Goal: Task Accomplishment & Management: Manage account settings

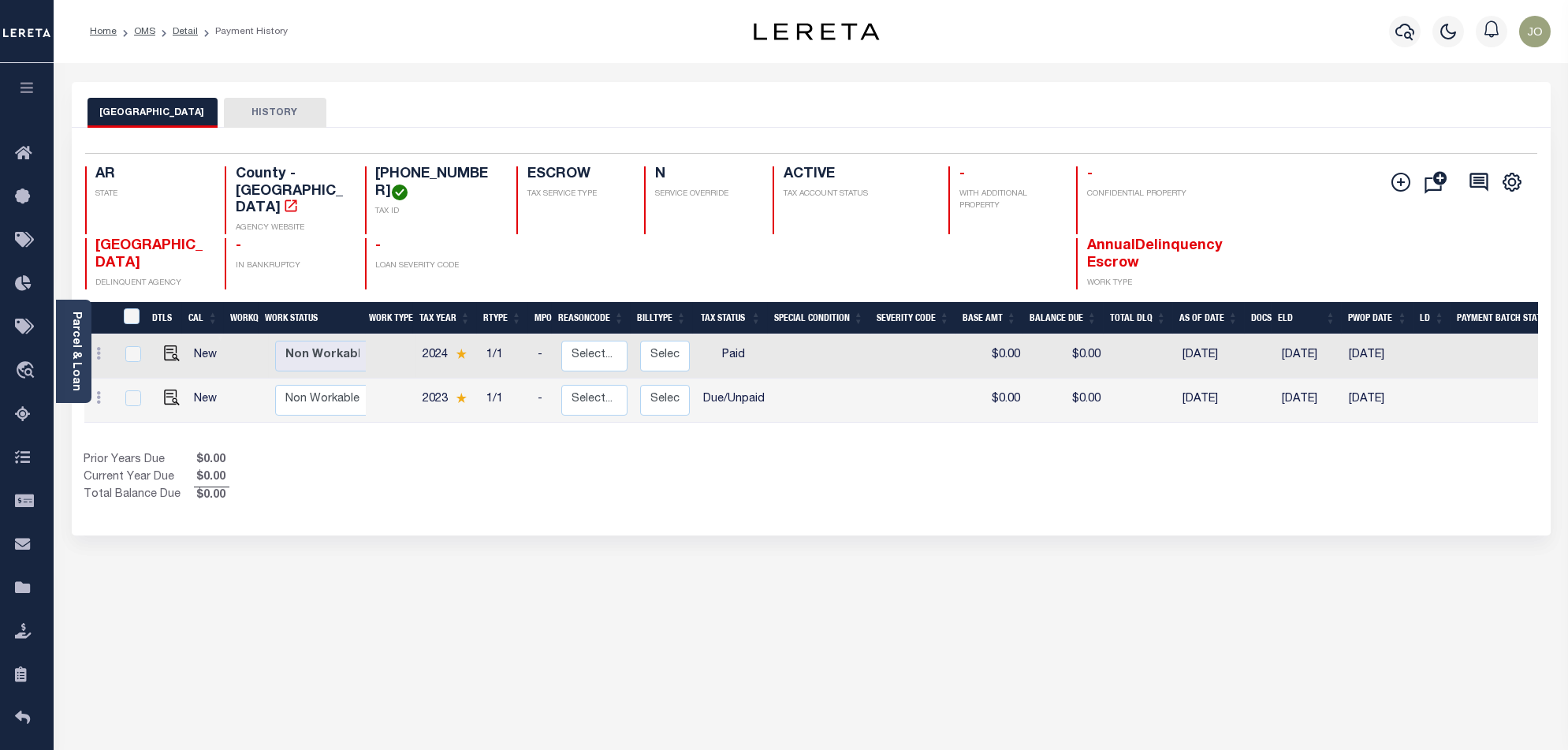
click at [876, 596] on div "JEFFERSON COUNTY HISTORY Selected 2 Results" at bounding box center [811, 527] width 1502 height 890
click at [34, 367] on icon "travel_explore" at bounding box center [27, 372] width 25 height 21
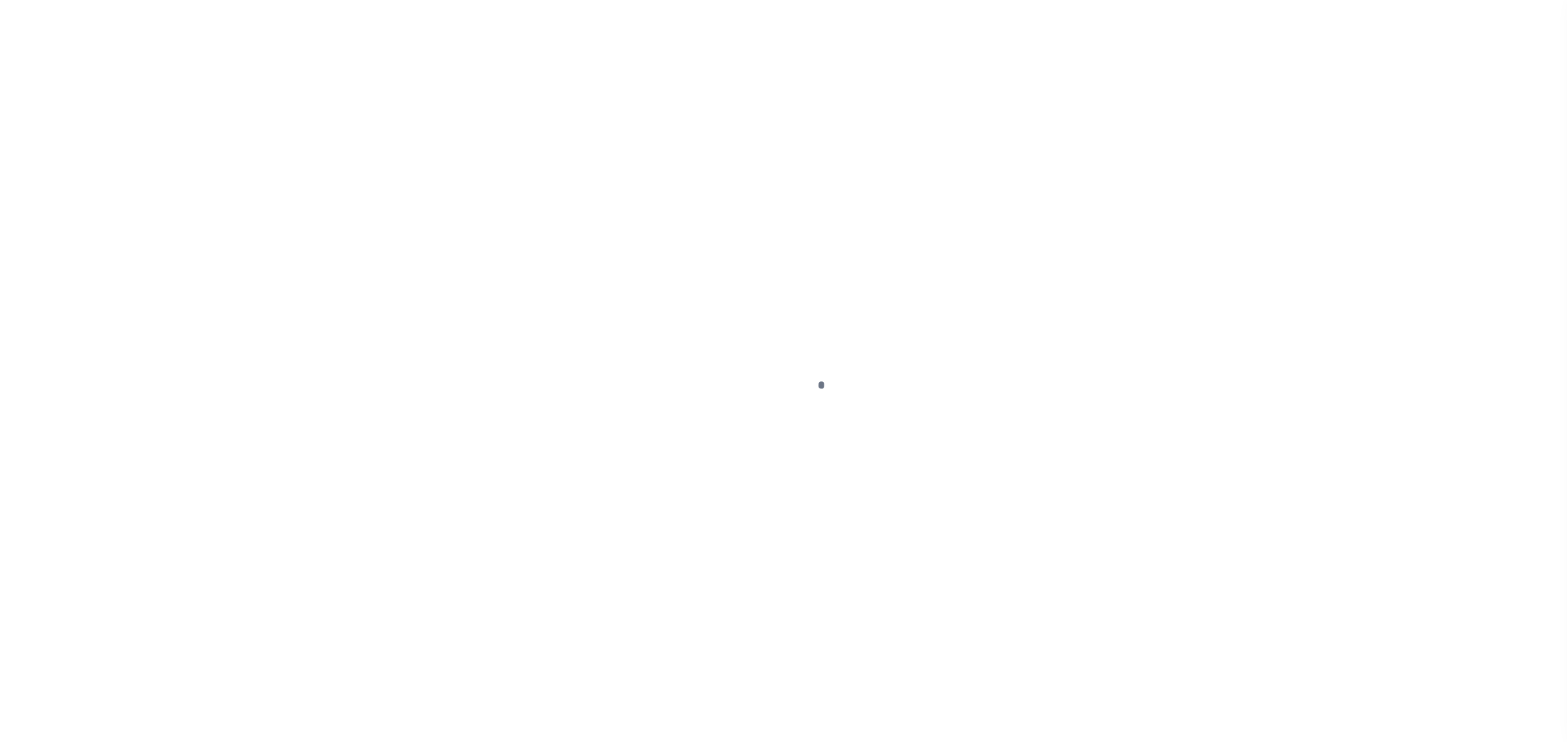
scroll to position [26, 0]
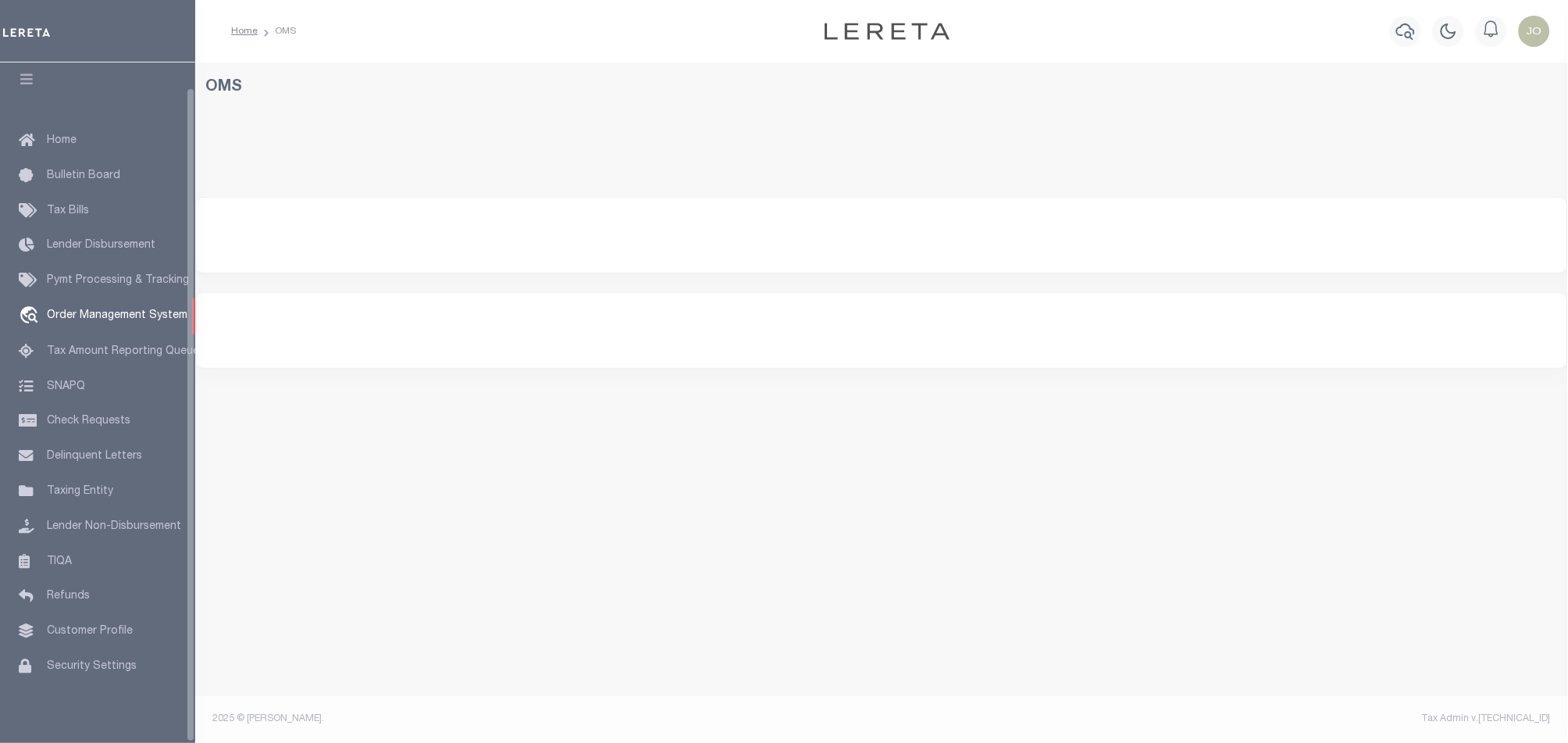
select select "200"
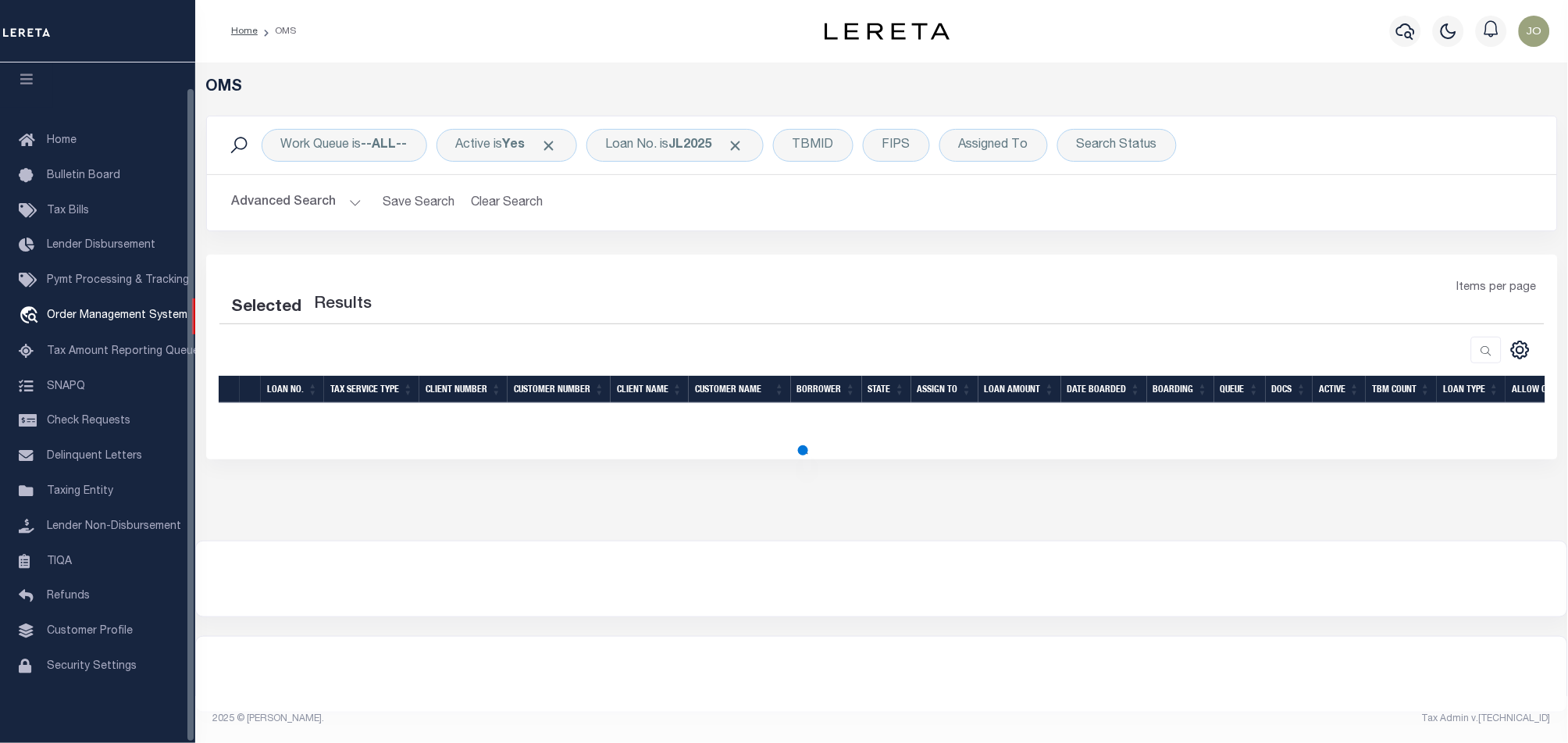
select select "200"
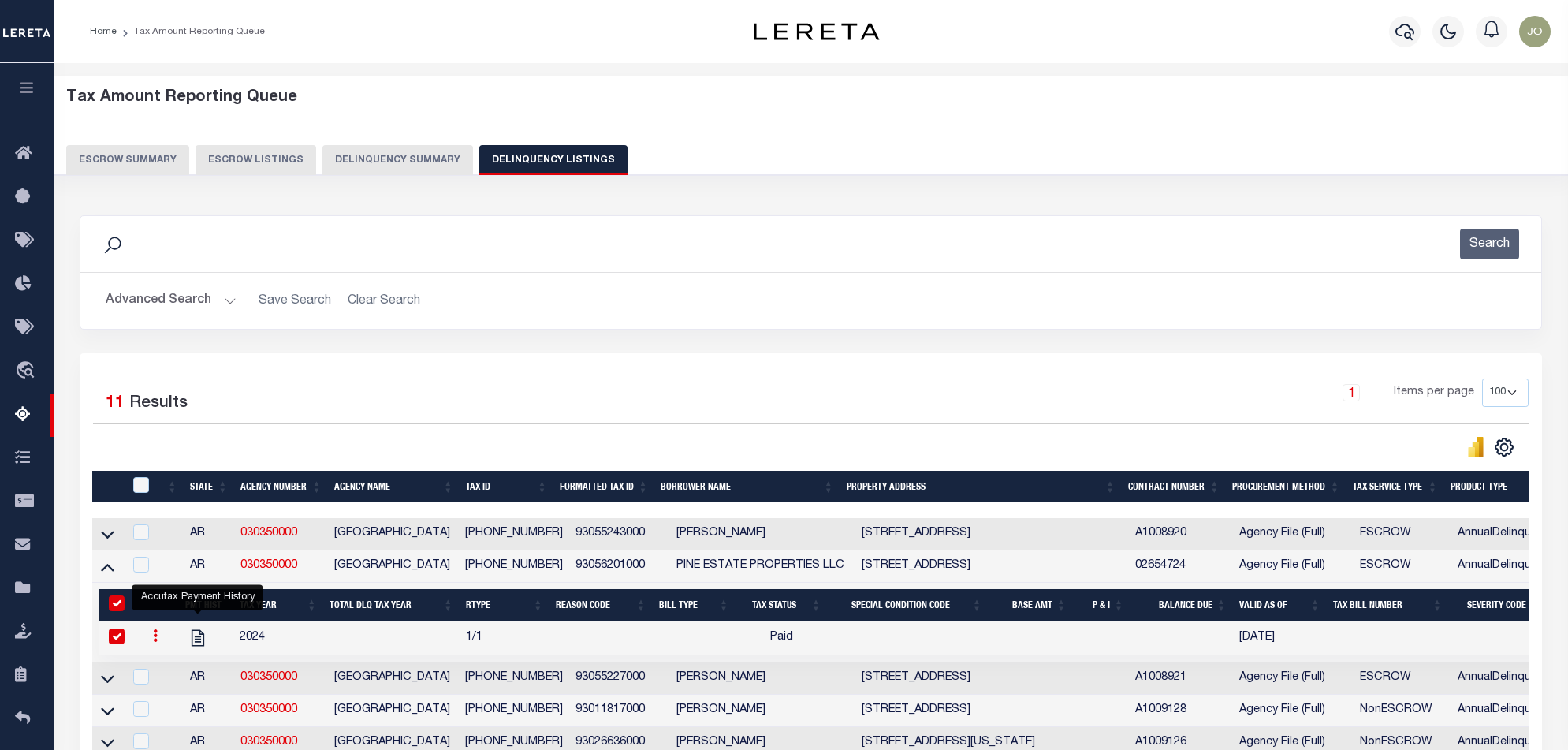
select select "100"
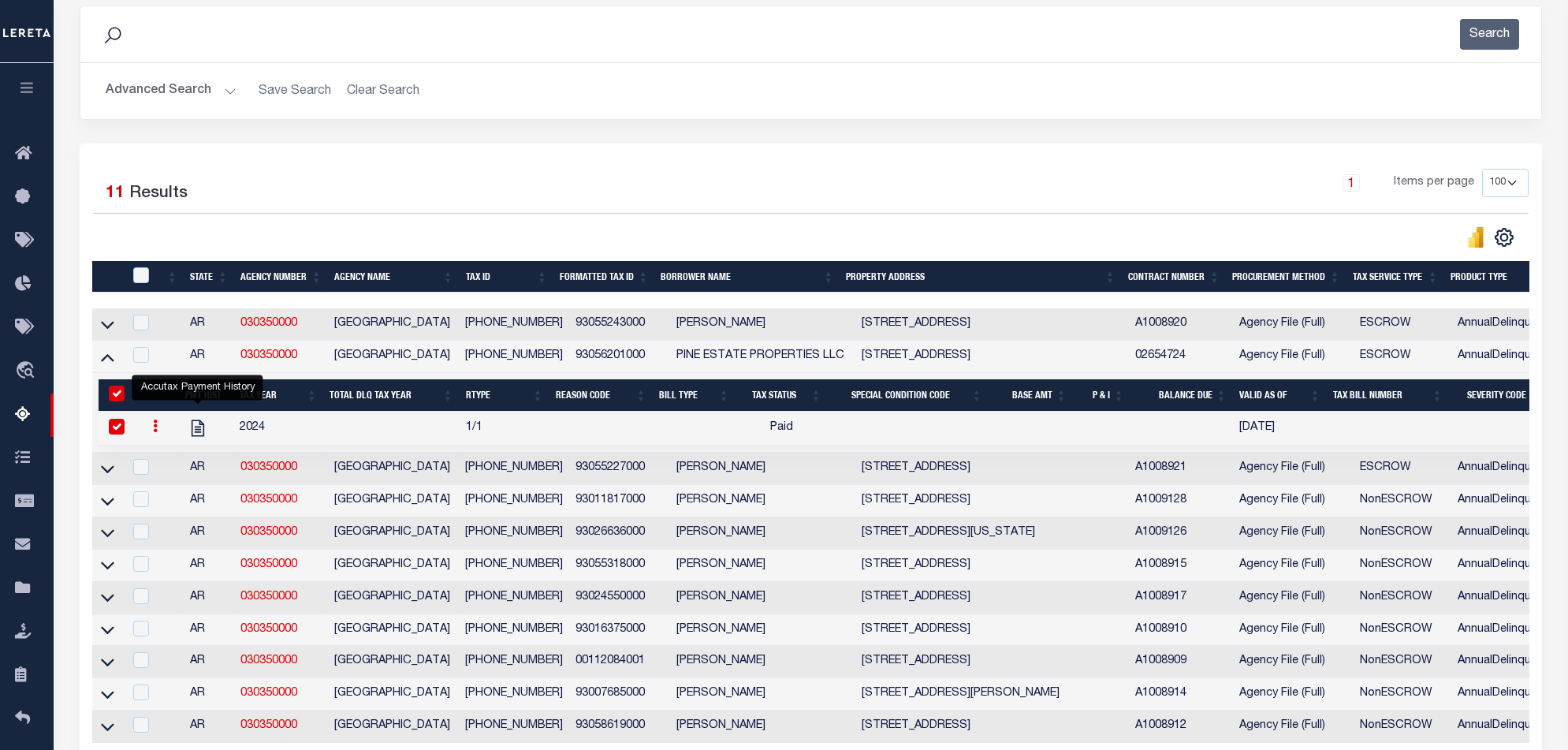
scroll to position [209, 0]
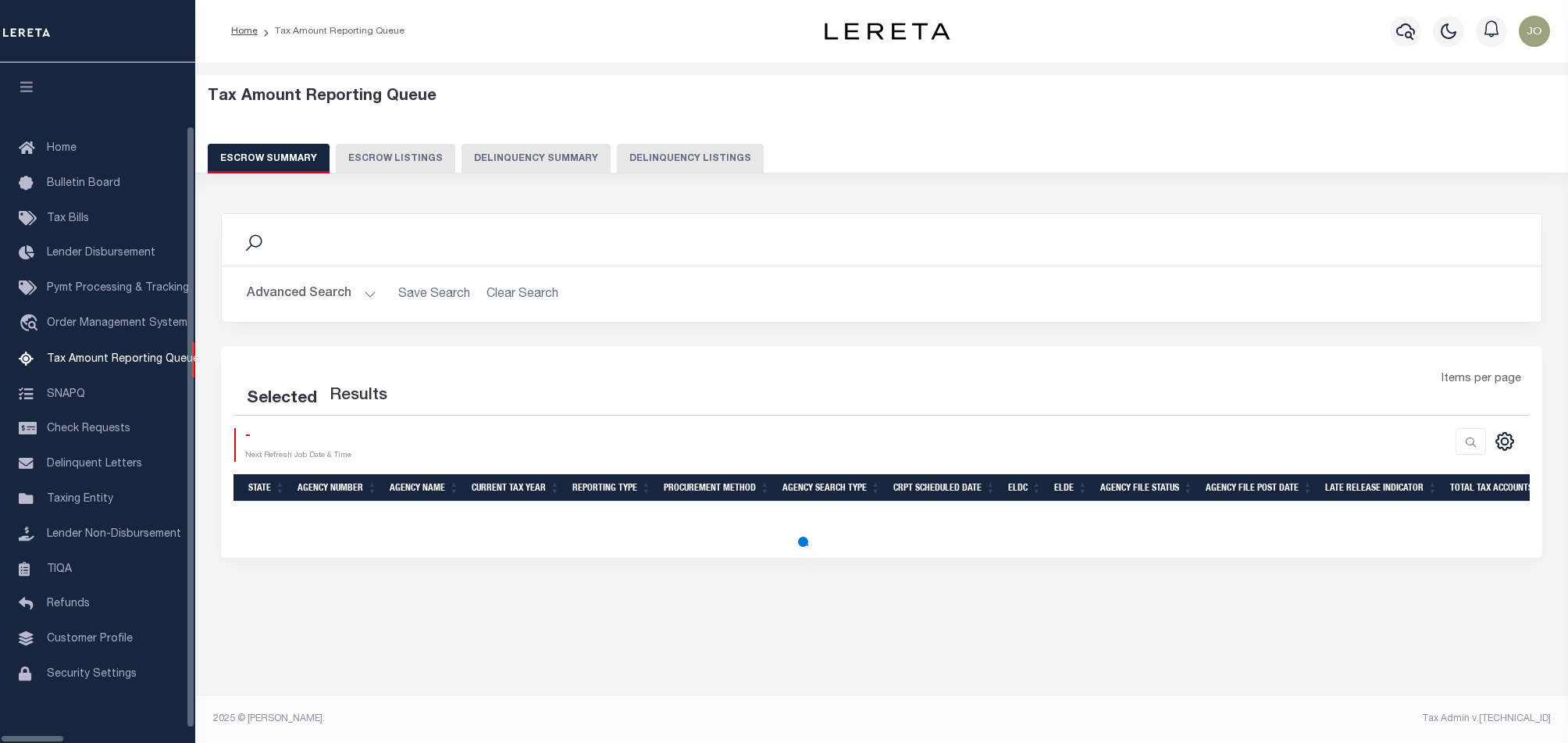
select select "100"
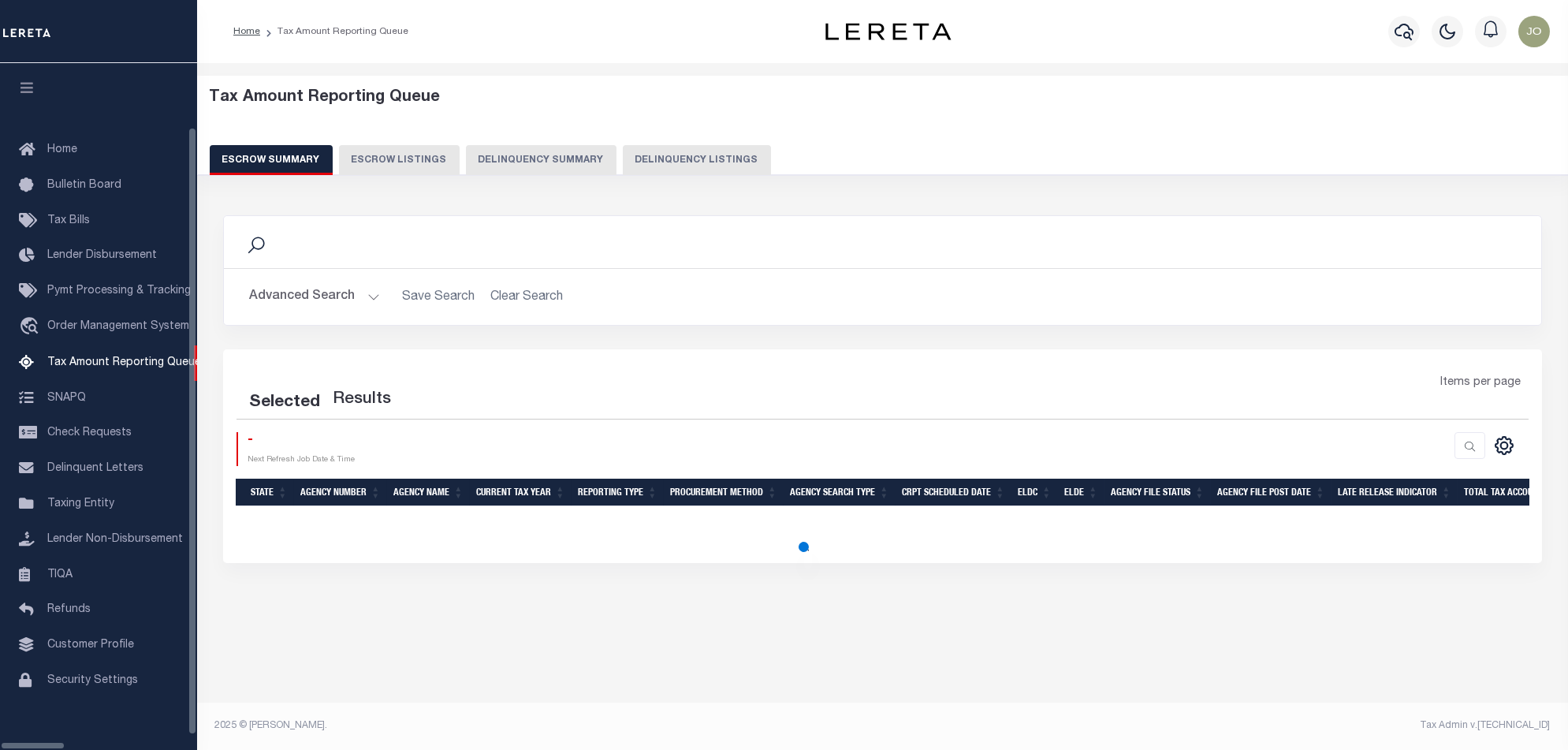
scroll to position [26, 0]
select select "100"
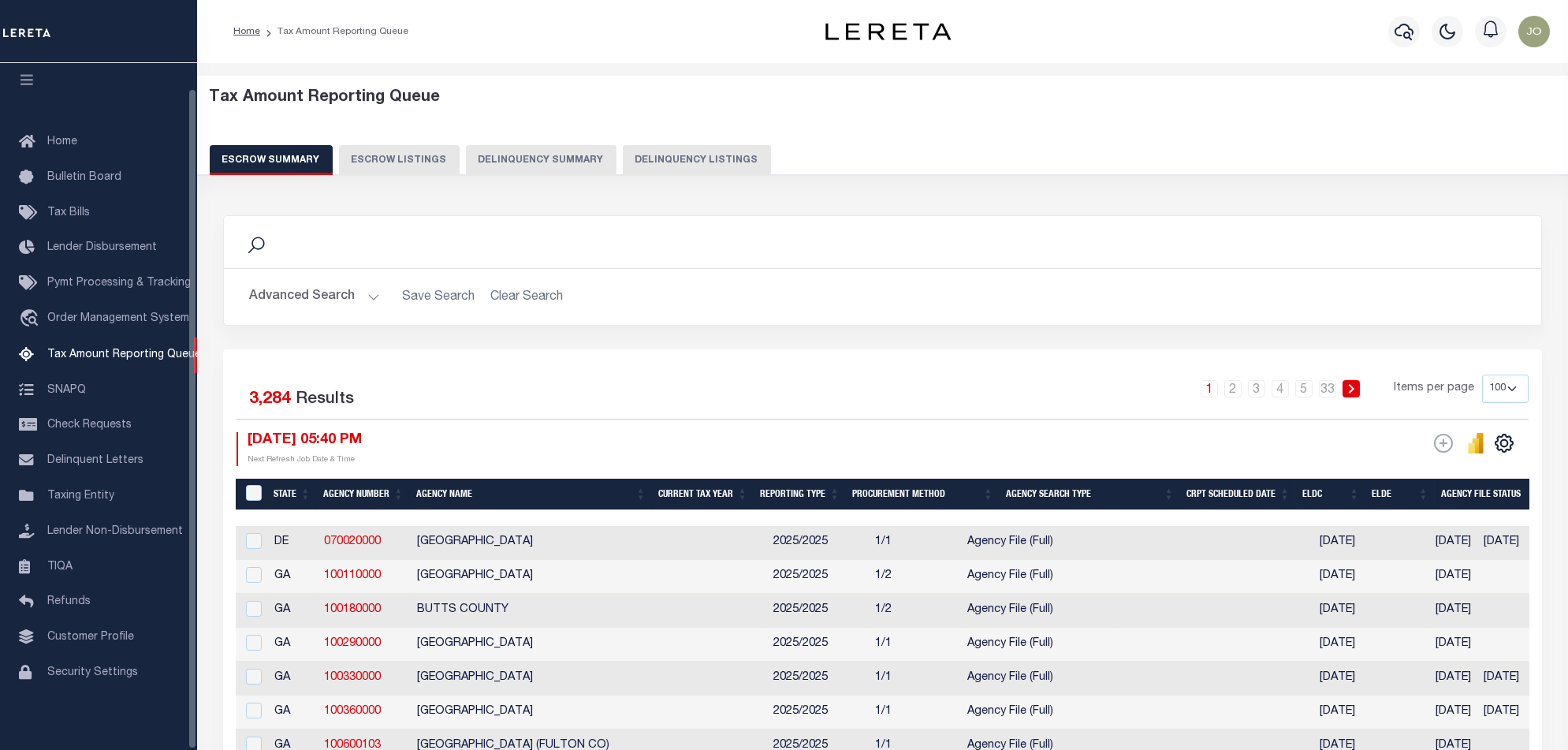
click at [492, 168] on button "Delinquency Summary" at bounding box center [541, 160] width 151 height 30
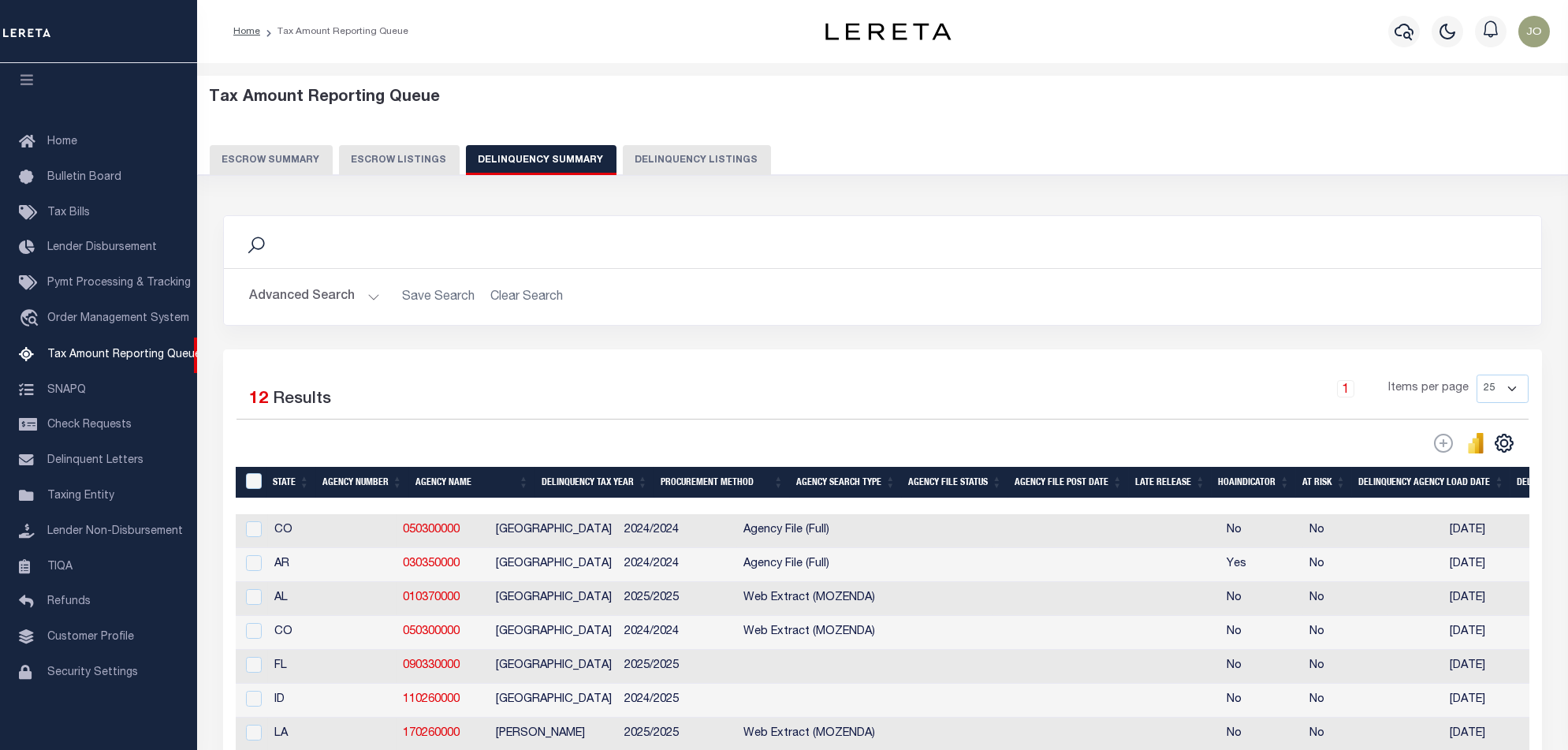
scroll to position [209, 0]
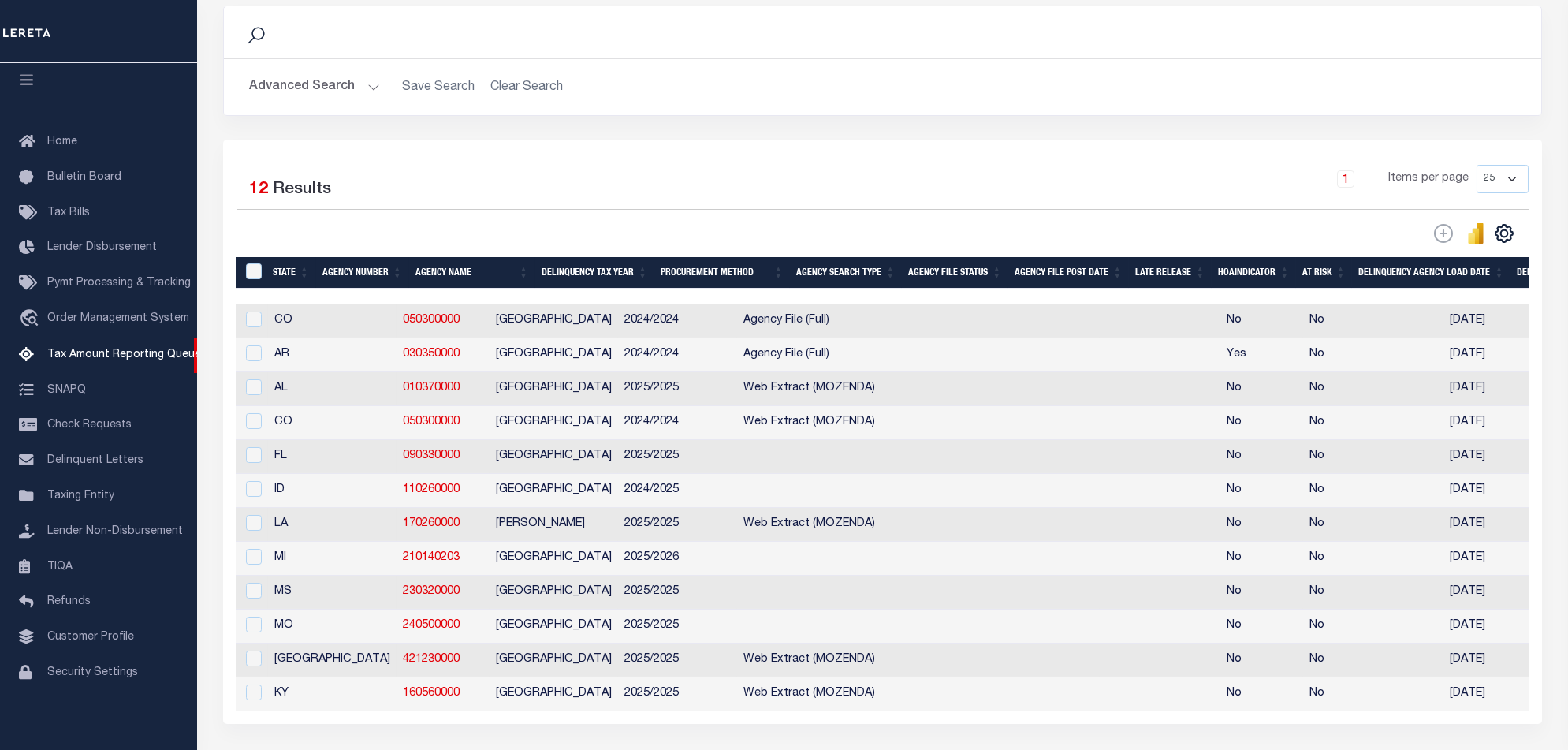
click at [778, 724] on div "Selected 12 Results 1 Items per page 25 100 200 500 1000" at bounding box center [882, 432] width 1318 height 584
click at [779, 724] on div "Selected 12 Results 1 Items per page 25 100 200 500 1000" at bounding box center [882, 432] width 1318 height 584
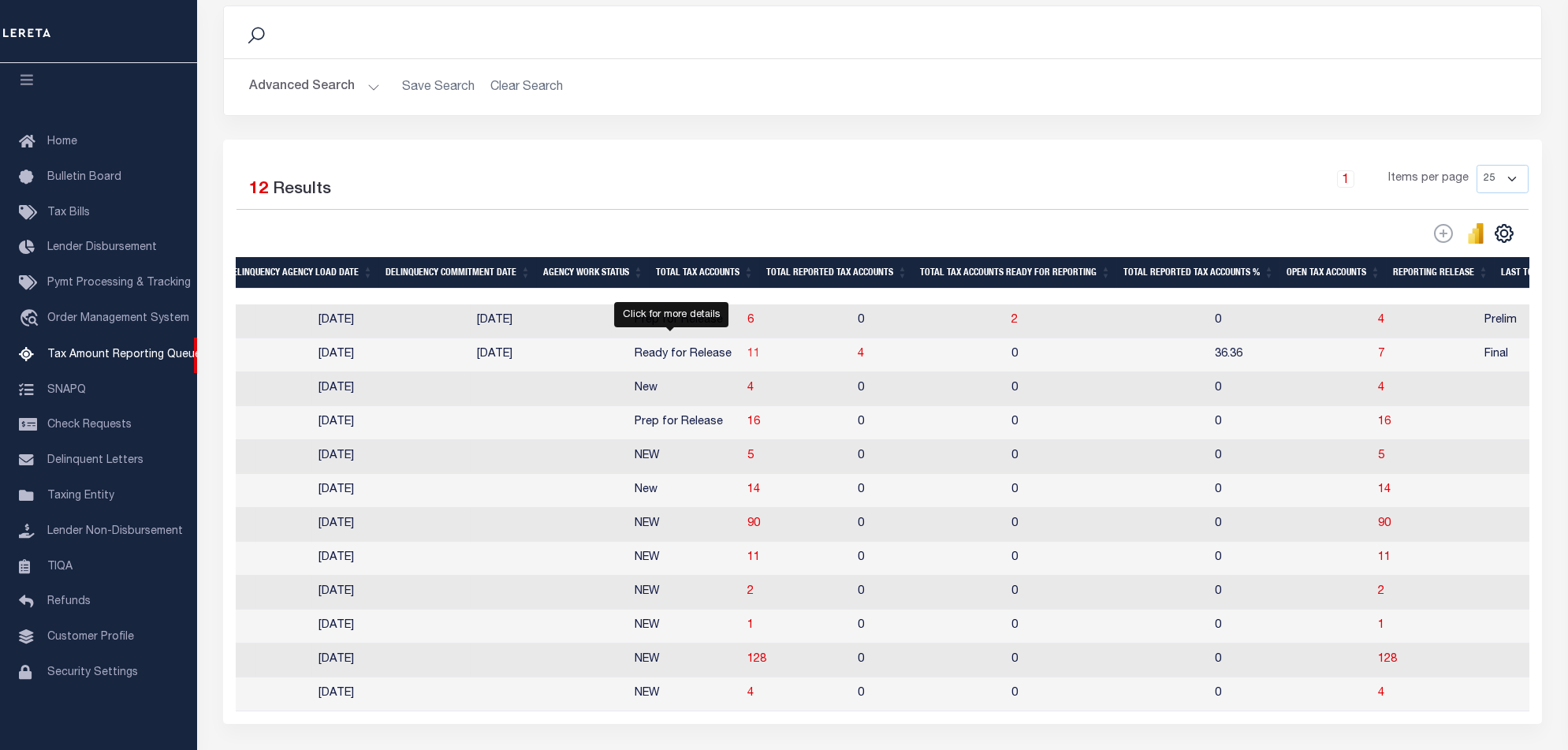
click at [747, 356] on span "11" at bounding box center [753, 354] width 13 height 11
select select "100"
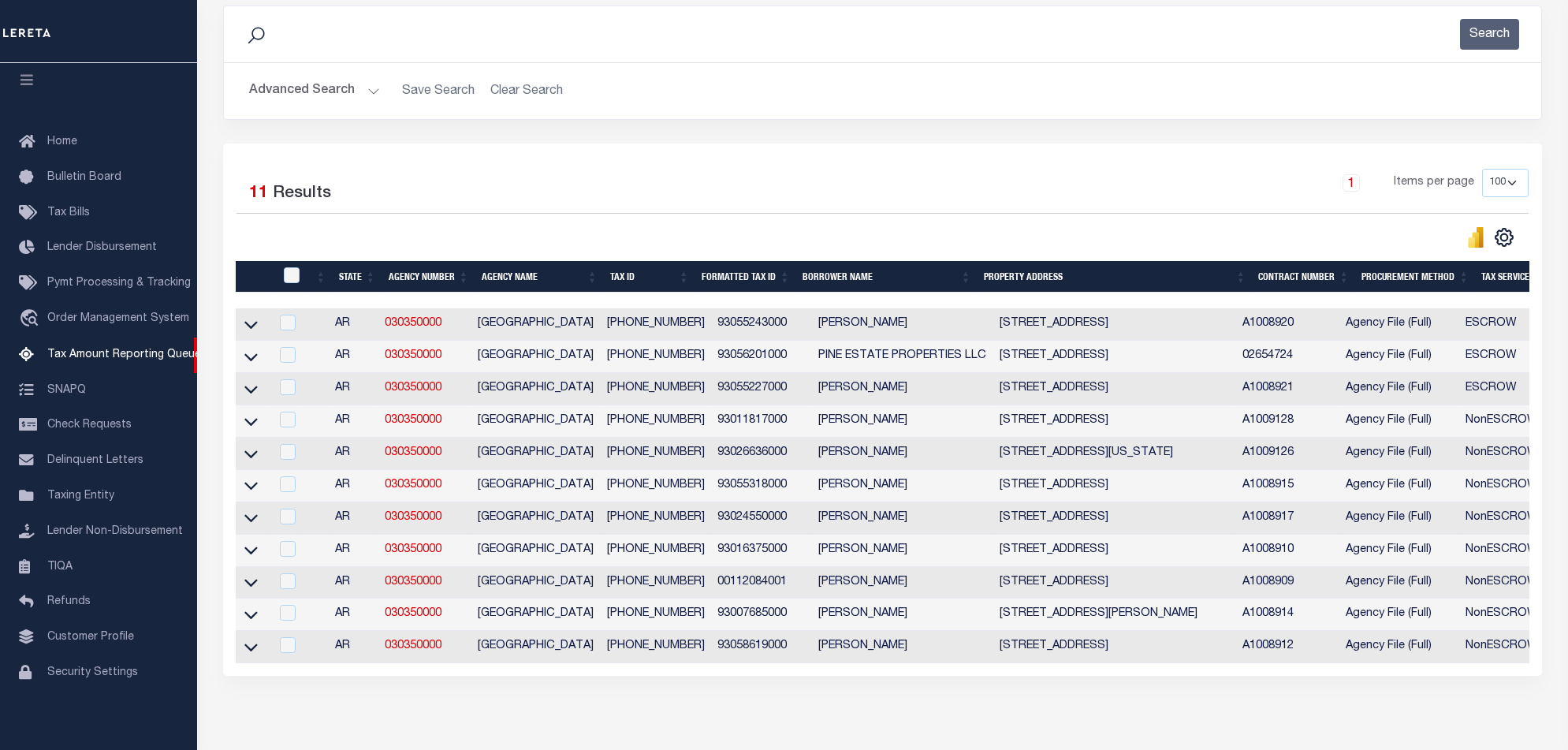
scroll to position [295, 0]
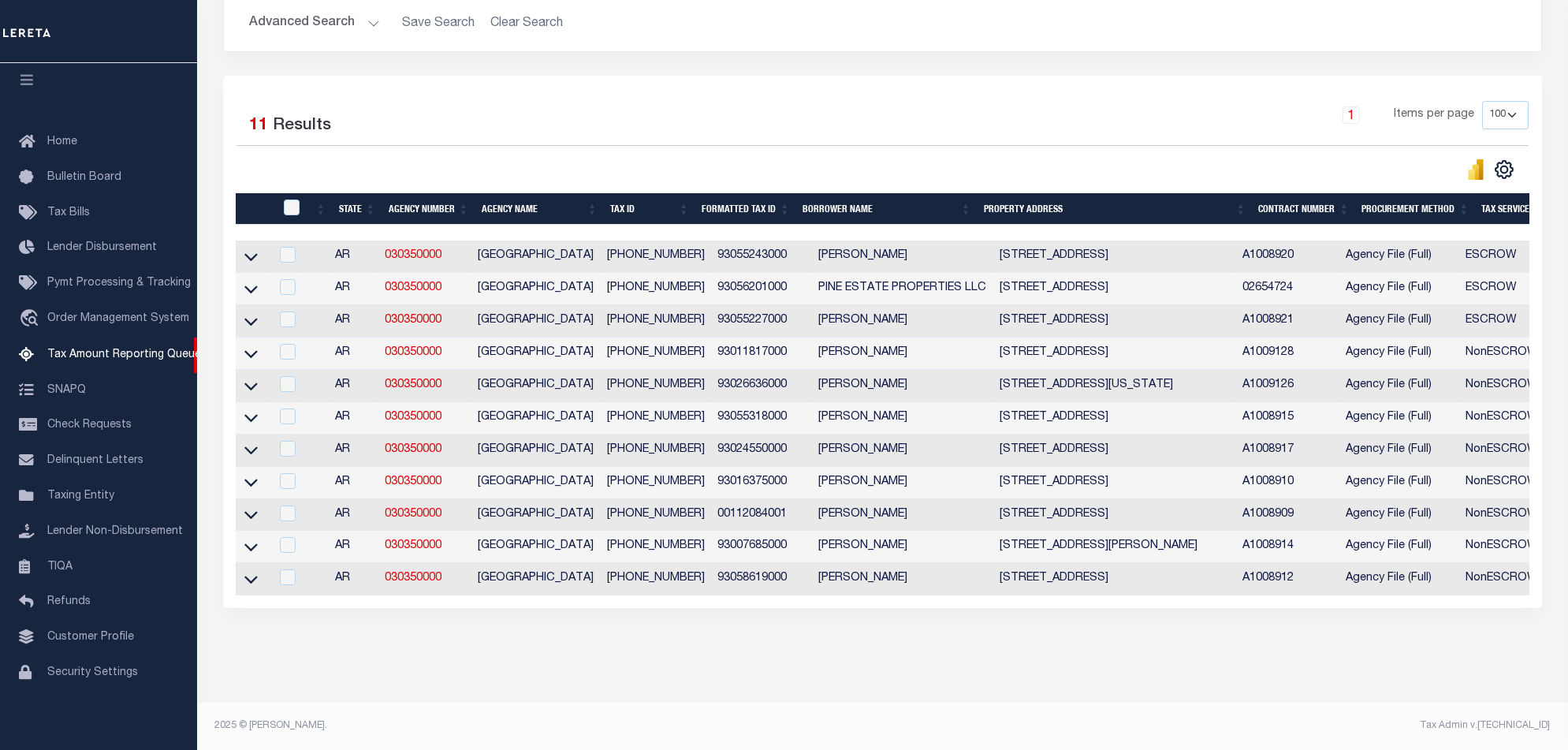
click at [939, 596] on div "State Agency Number Agency Name Tax ID Formatted Tax ID Borrower Name Property …" at bounding box center [883, 417] width 1294 height 354
click at [941, 596] on div "State Agency Number Agency Name Tax ID Formatted Tax ID Borrower Name Property …" at bounding box center [883, 417] width 1294 height 354
click at [944, 596] on div "State Agency Number Agency Name Tax ID Formatted Tax ID Borrower Name Property …" at bounding box center [883, 417] width 1294 height 354
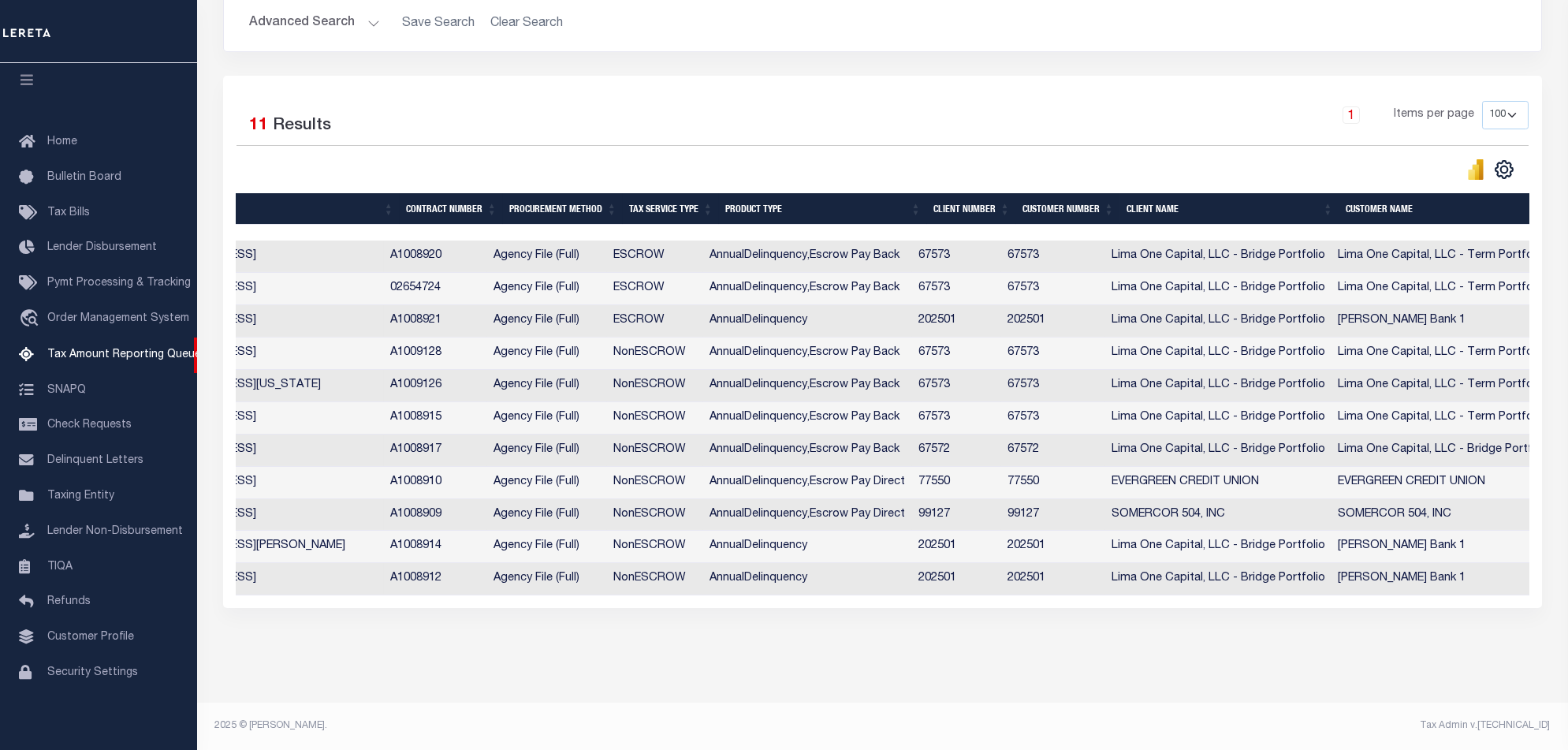
scroll to position [0, 0]
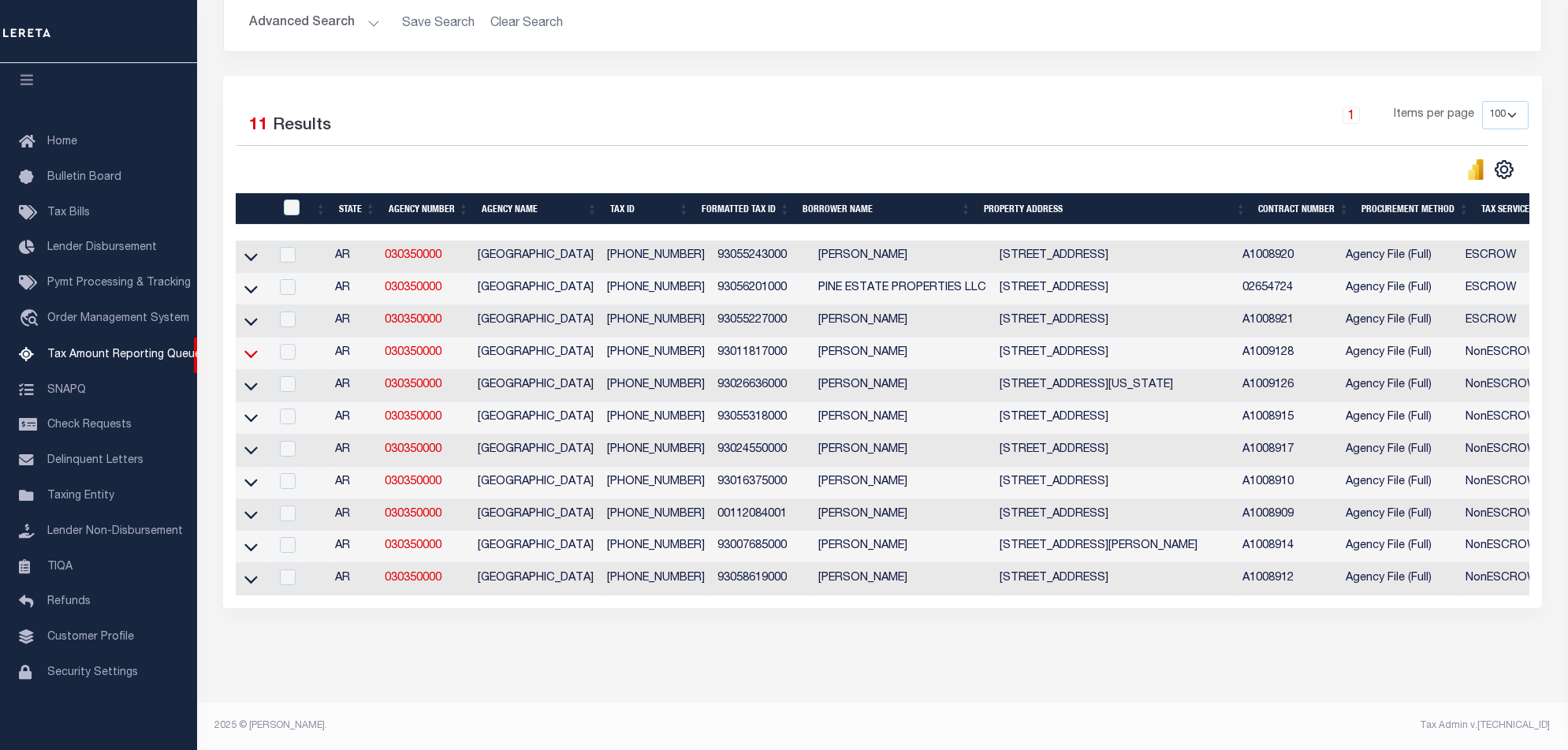
click at [249, 345] on icon at bounding box center [251, 353] width 14 height 16
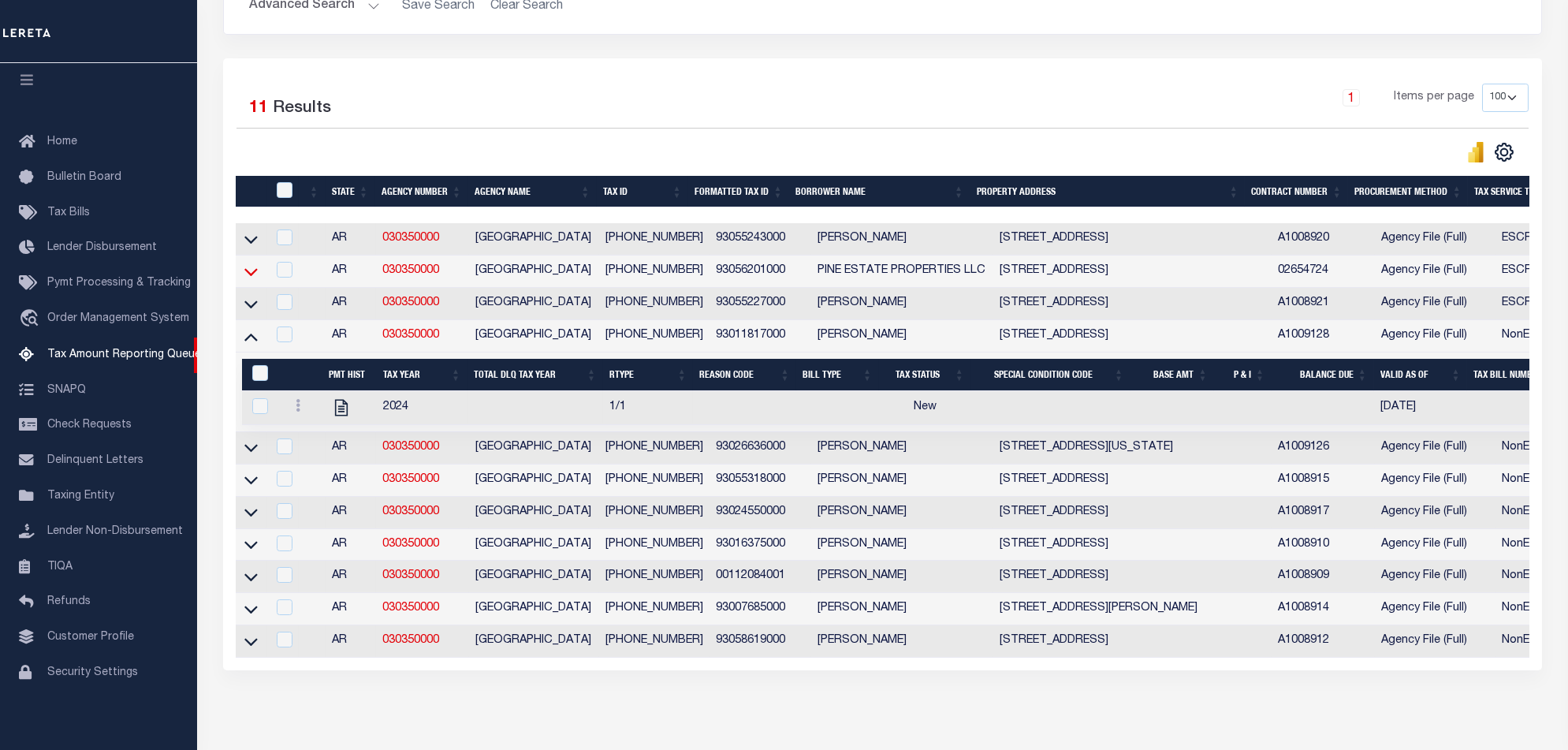
click at [246, 275] on icon at bounding box center [251, 271] width 14 height 8
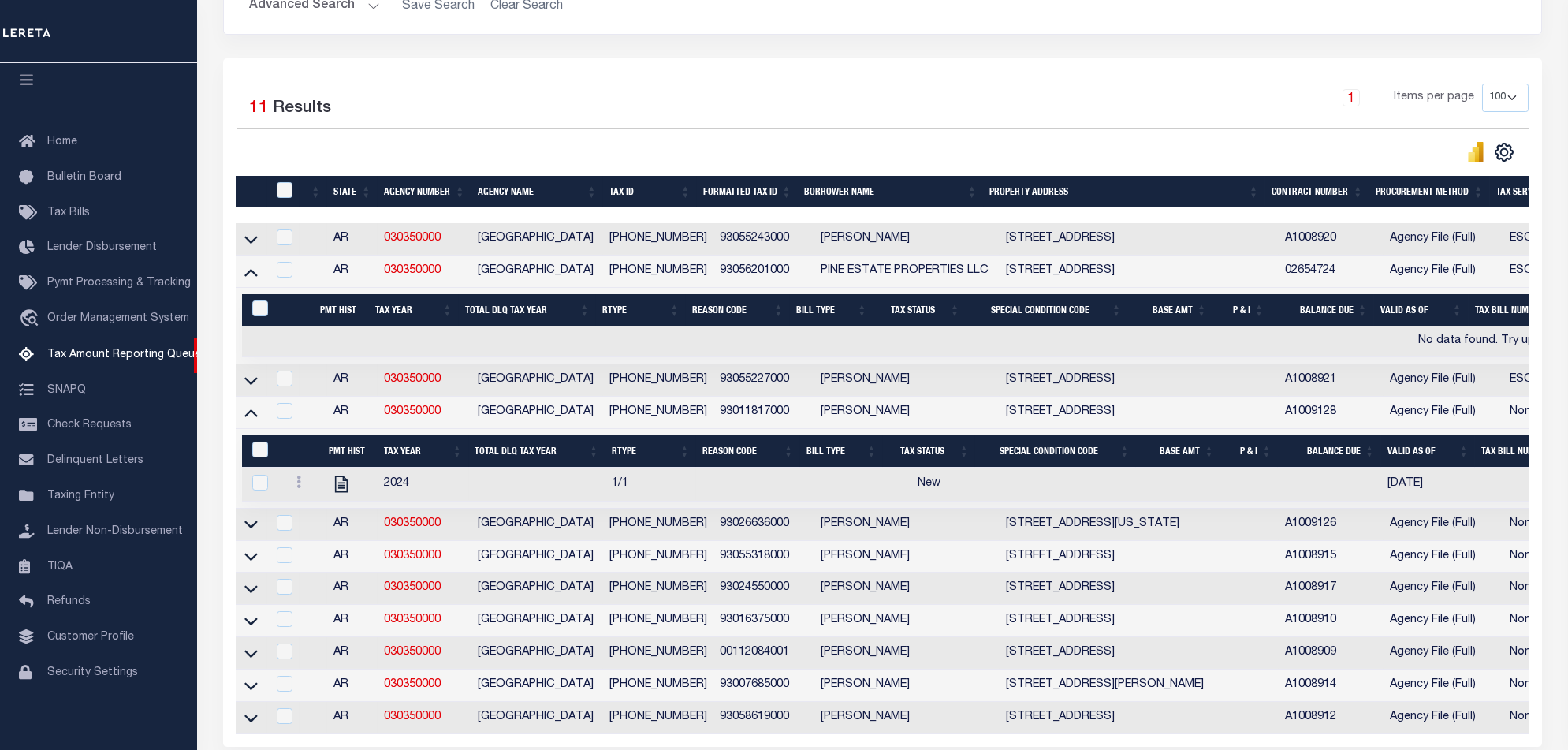
click at [258, 242] on link at bounding box center [250, 238] width 18 height 11
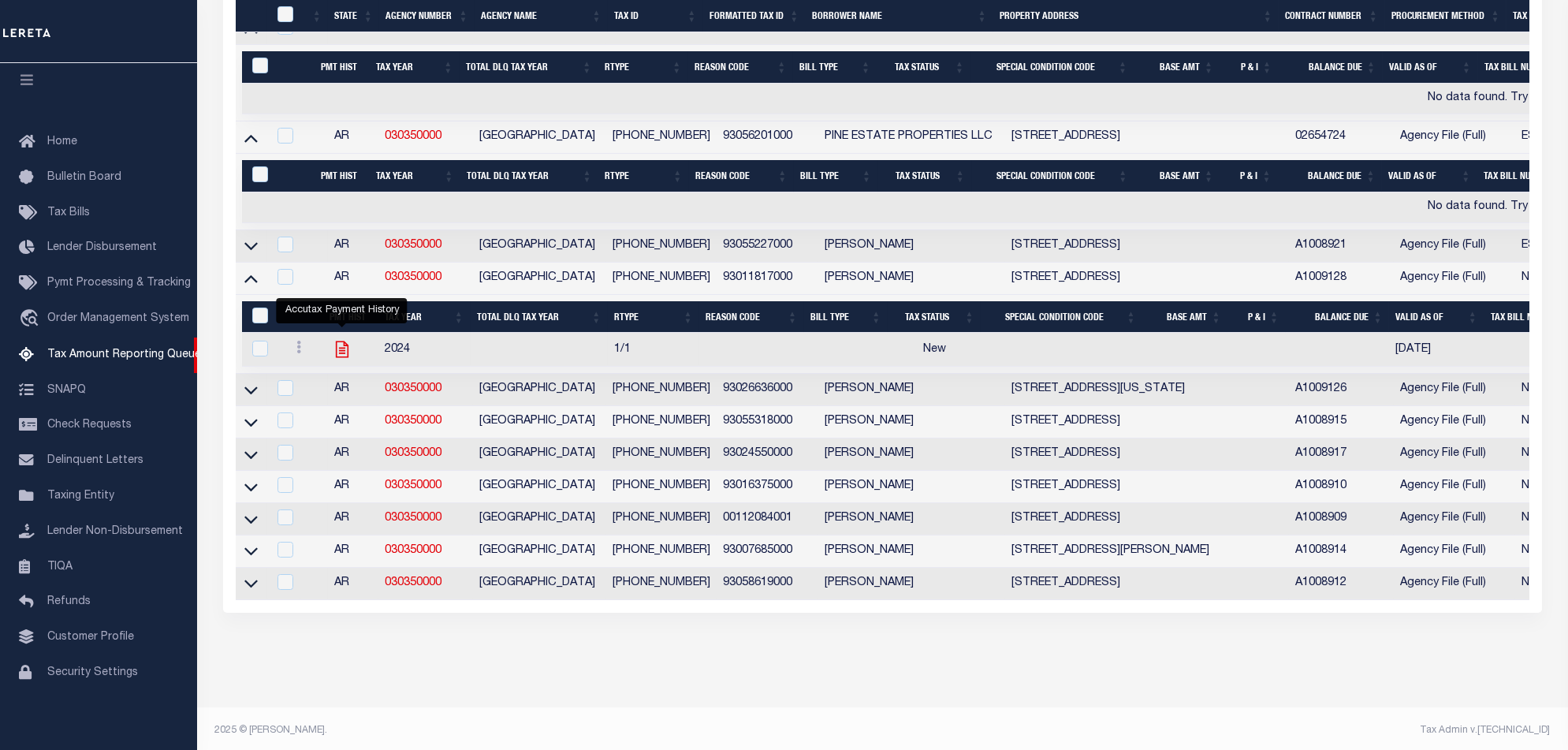
click at [341, 354] on icon "" at bounding box center [342, 349] width 21 height 21
checkbox input "true"
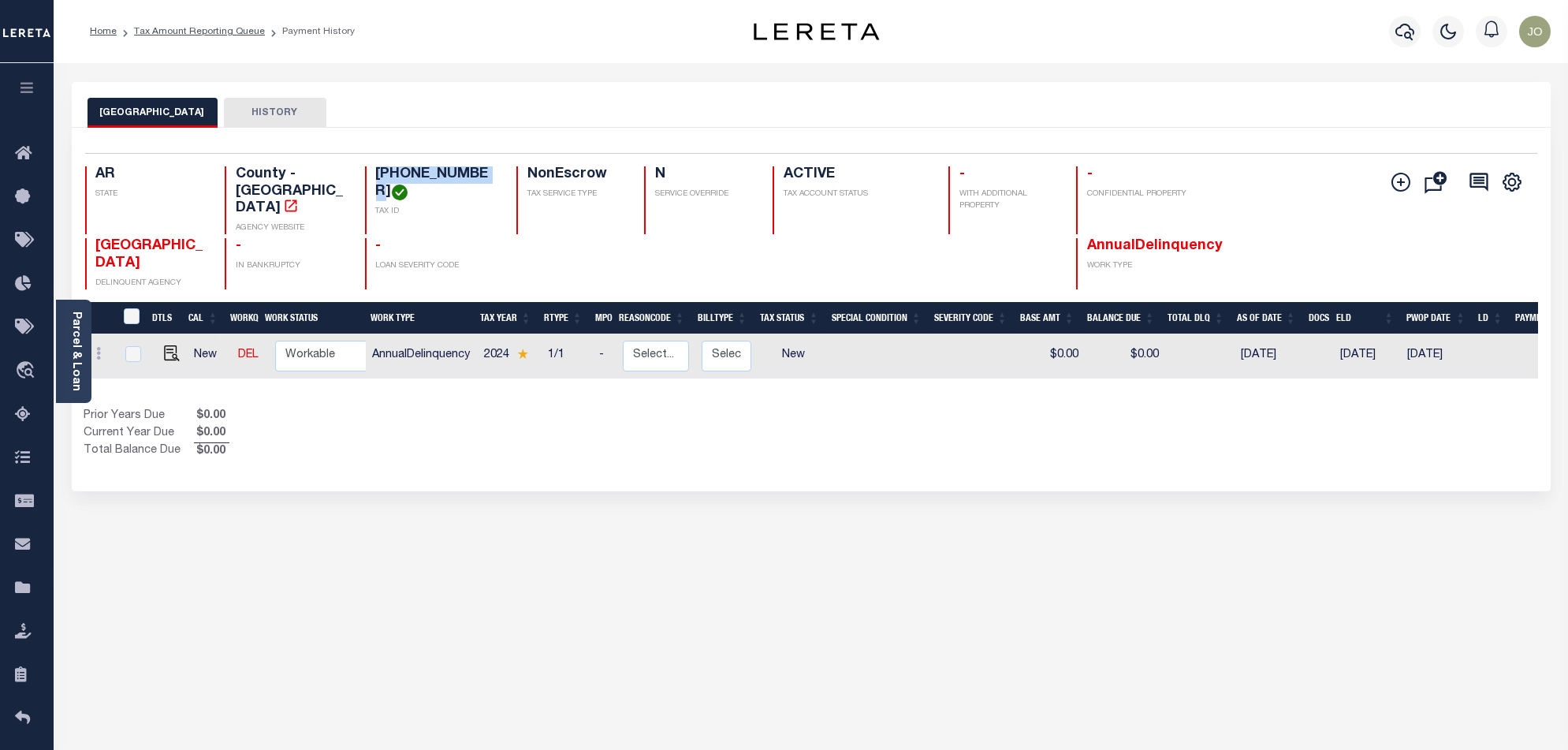
drag, startPoint x: 472, startPoint y: 173, endPoint x: 357, endPoint y: 176, distance: 115.0
click at [357, 176] on div "AR STATE County - AR AGENCY WEBSITE 930-11817-000 TAX ID NonEscrow TAX SERVICE …" at bounding box center [690, 200] width 1209 height 68
copy h4 "[PHONE_NUMBER]"
click at [164, 345] on img "" at bounding box center [172, 353] width 15 height 15
checkbox input "true"
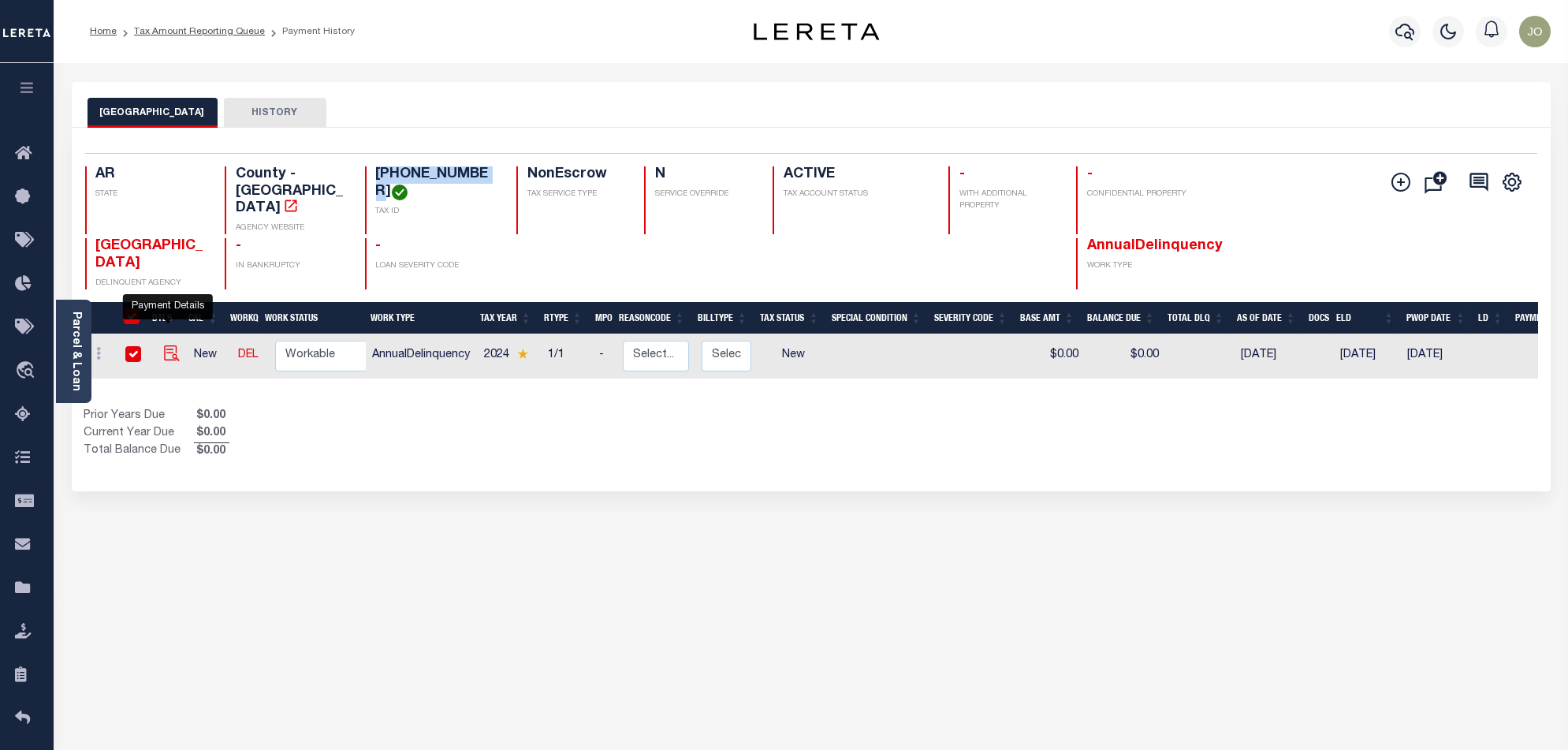
checkbox input "true"
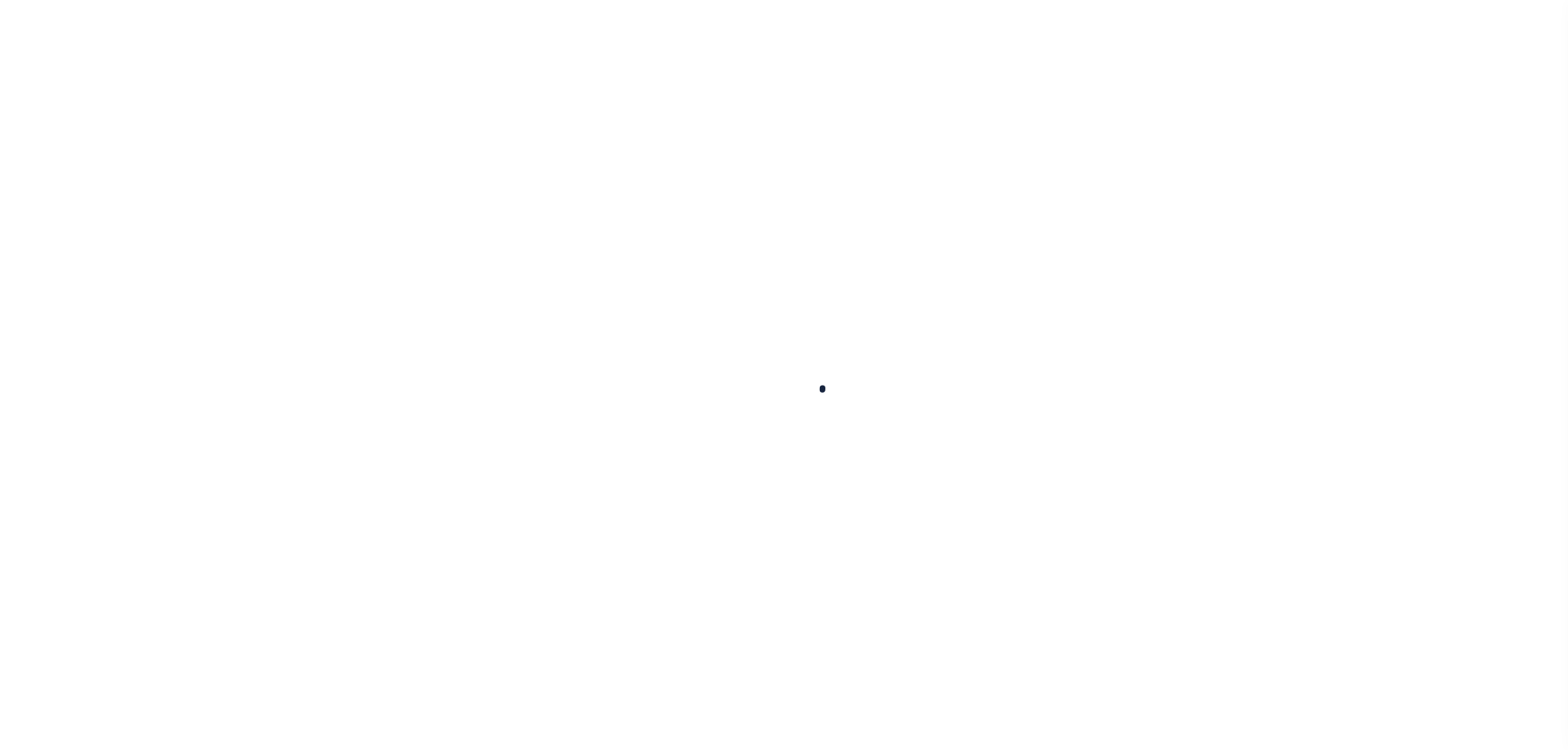
checkbox input "false"
type input "[DATE]"
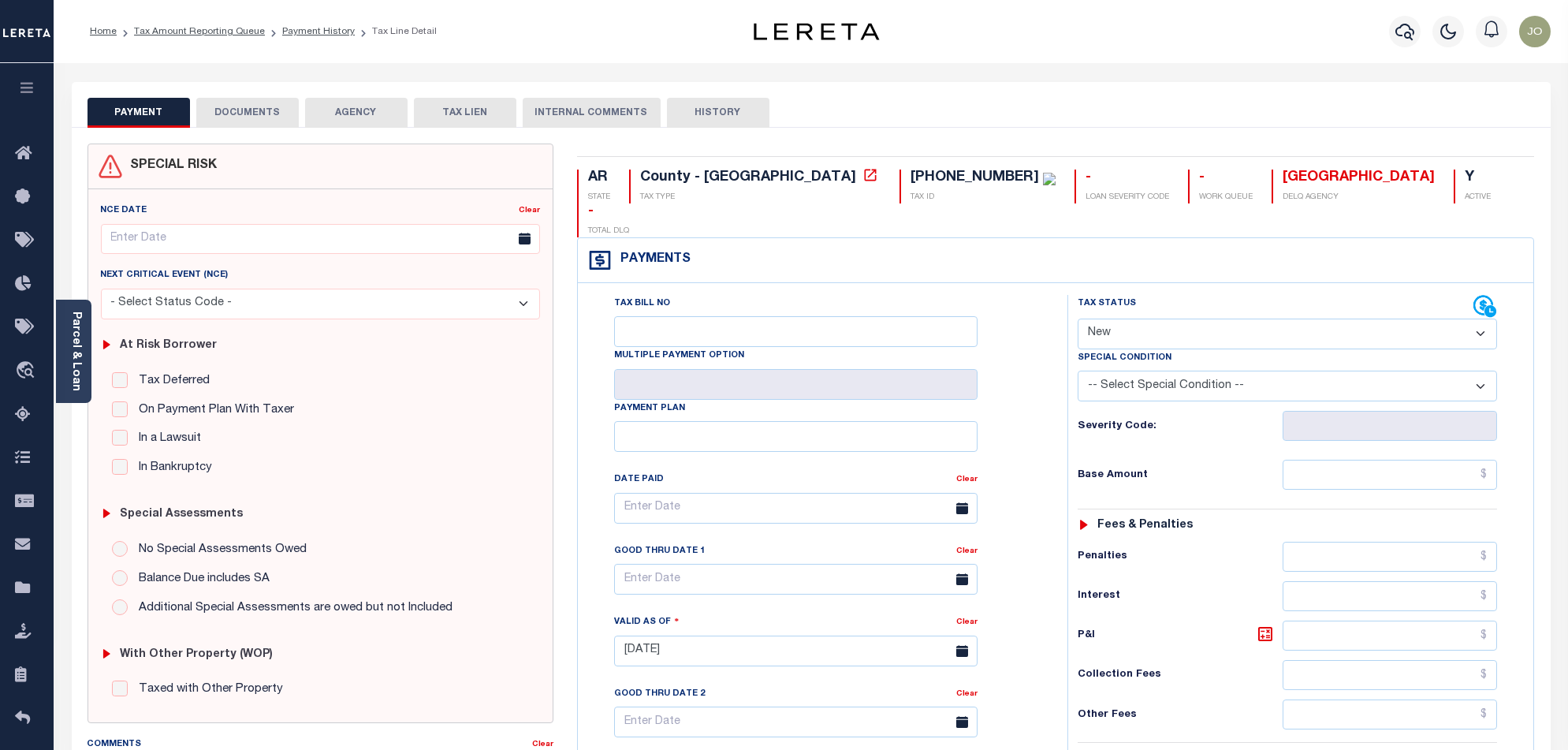
click at [1249, 318] on select "- Select Status Code - Open Due/Unpaid Paid Incomplete No Tax Due Internal Refu…" at bounding box center [1287, 334] width 419 height 31
select select "PYD"
click at [1077, 318] on select "- Select Status Code - Open Due/Unpaid Paid Incomplete No Tax Due Internal Refu…" at bounding box center [1287, 334] width 419 height 31
type input "[DATE]"
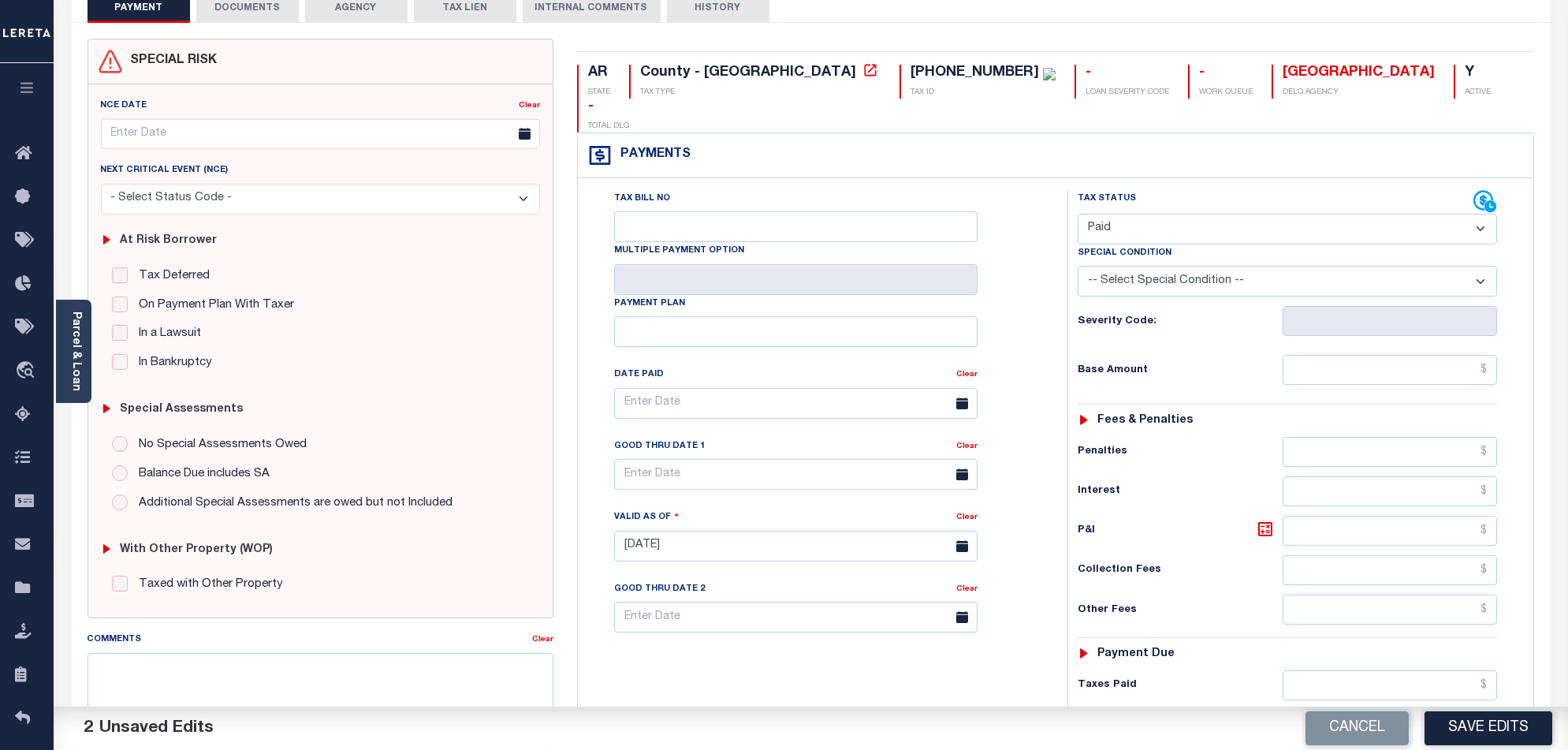
scroll to position [410, 0]
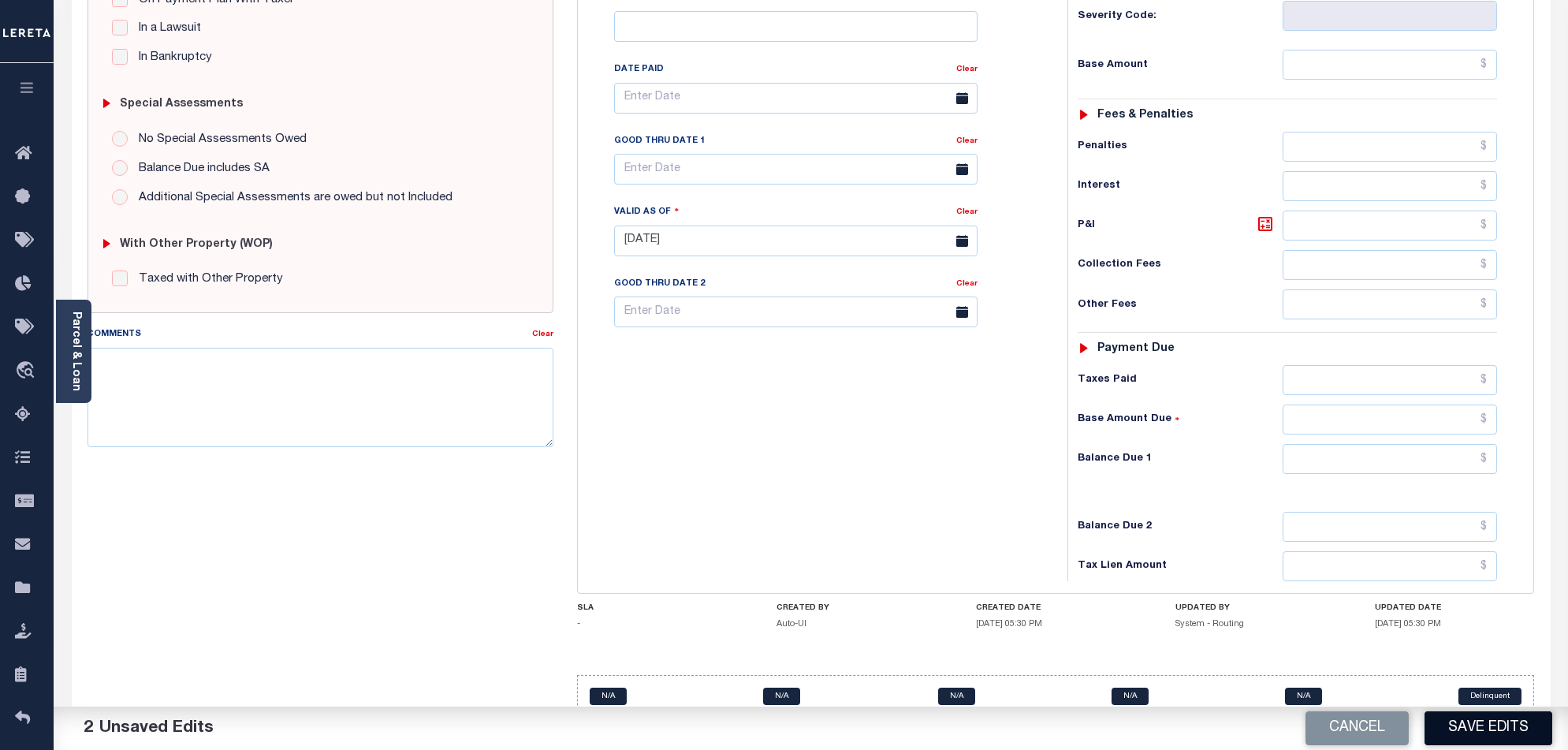
click at [1509, 726] on button "Save Edits" at bounding box center [1487, 729] width 128 height 34
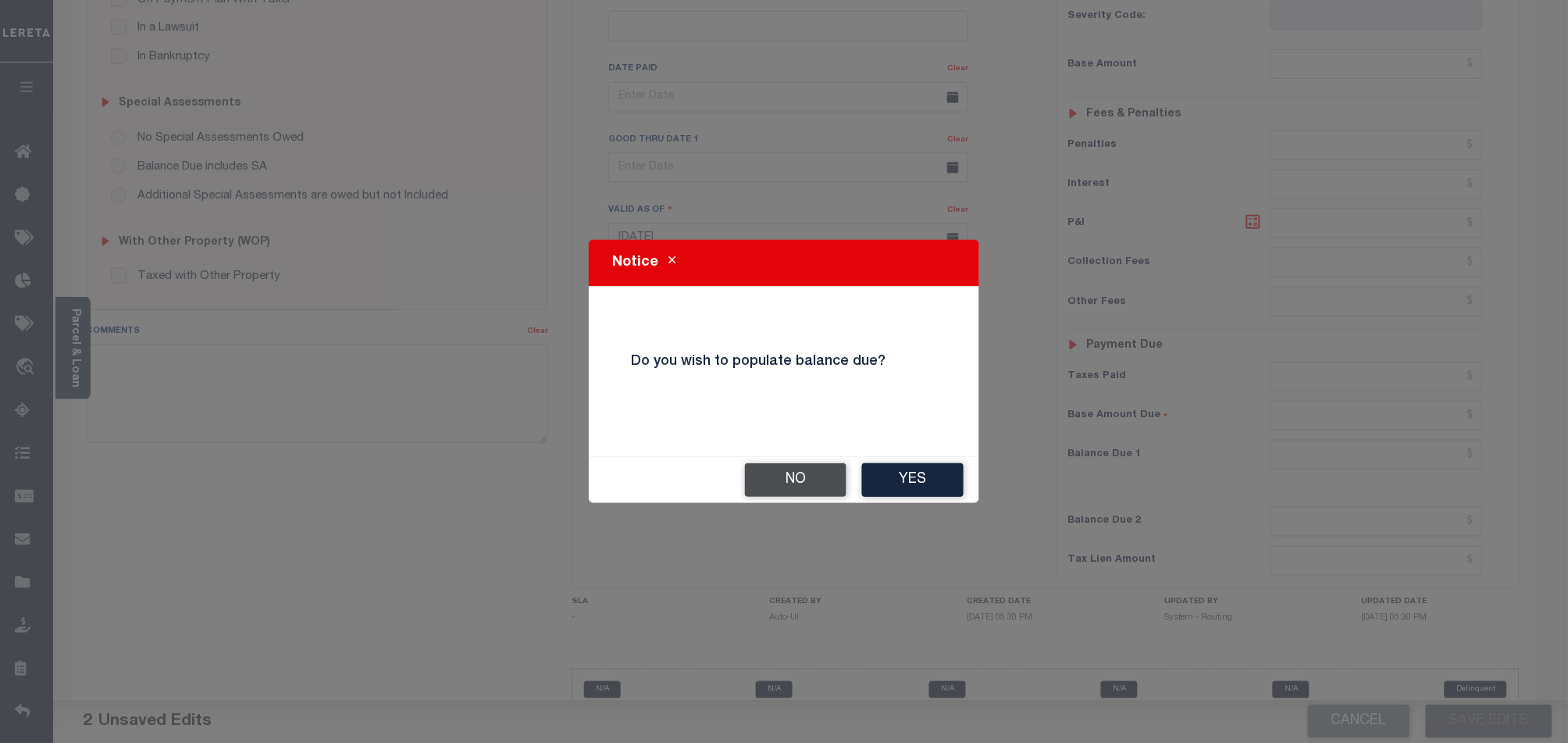
click at [829, 468] on button "No" at bounding box center [795, 480] width 101 height 34
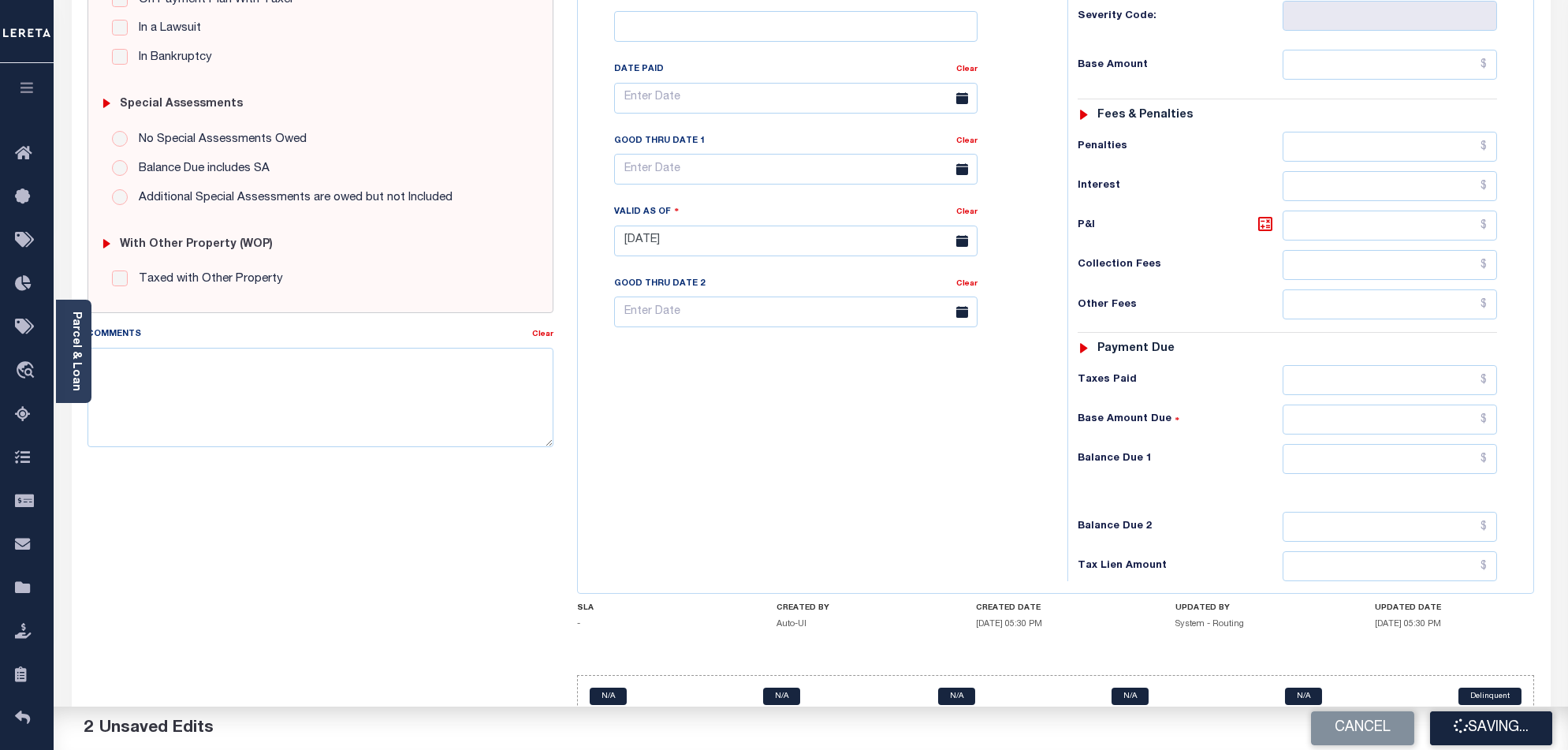
checkbox input "false"
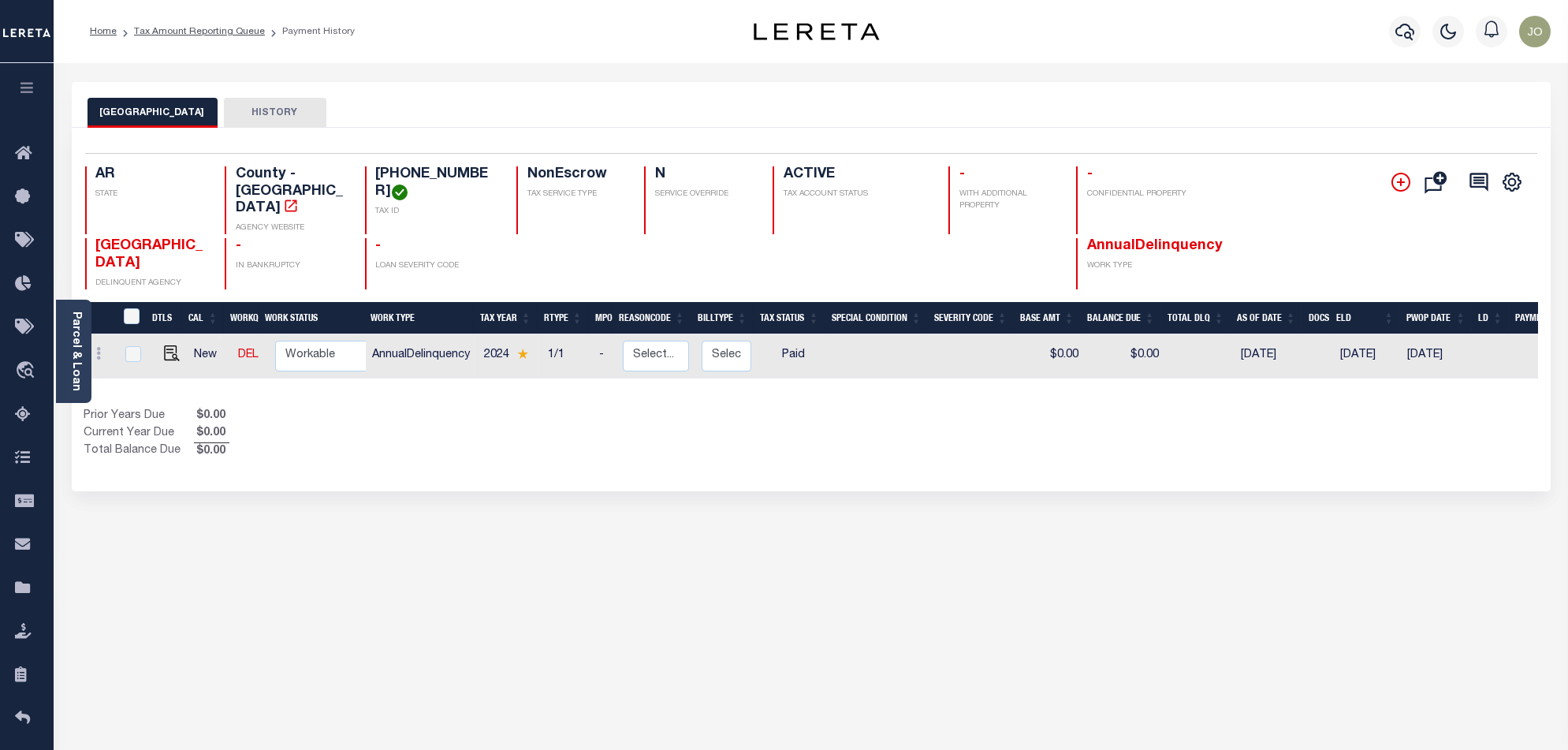
click at [1403, 185] on icon at bounding box center [1401, 182] width 19 height 19
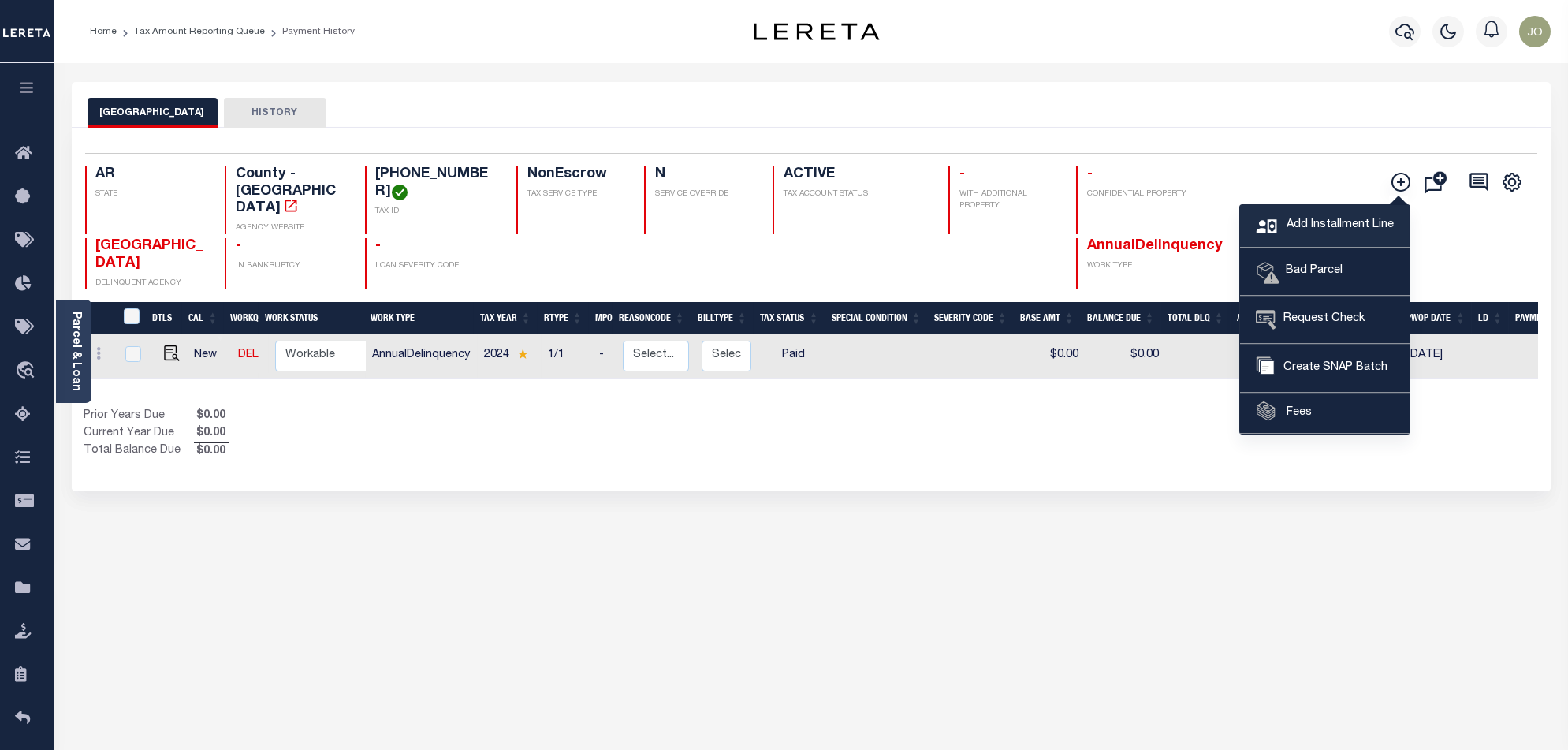
click at [1330, 217] on span "Add Installment Line" at bounding box center [1338, 226] width 112 height 17
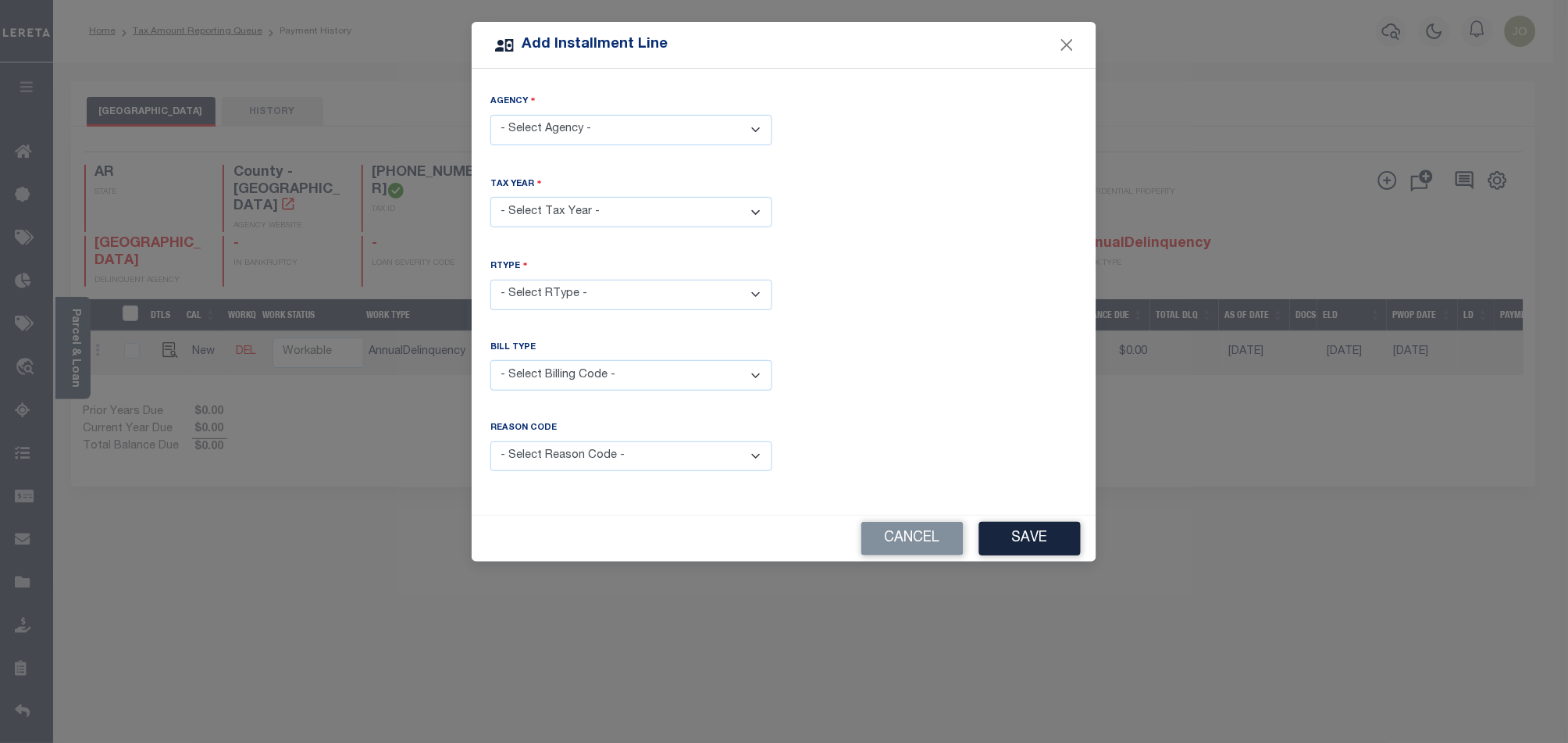
click at [666, 116] on select "- Select Agency - JEFFERSON COUNTY - County" at bounding box center [631, 130] width 282 height 31
select select "506900000"
click at [490, 115] on select "- Select Agency - JEFFERSON COUNTY - County" at bounding box center [631, 130] width 282 height 31
click at [620, 222] on select "- Select Year - 2005 2006 2007 2008 2009 2010 2011 2012 2013 2014 2015 2016 201…" at bounding box center [631, 213] width 282 height 31
select select "2023"
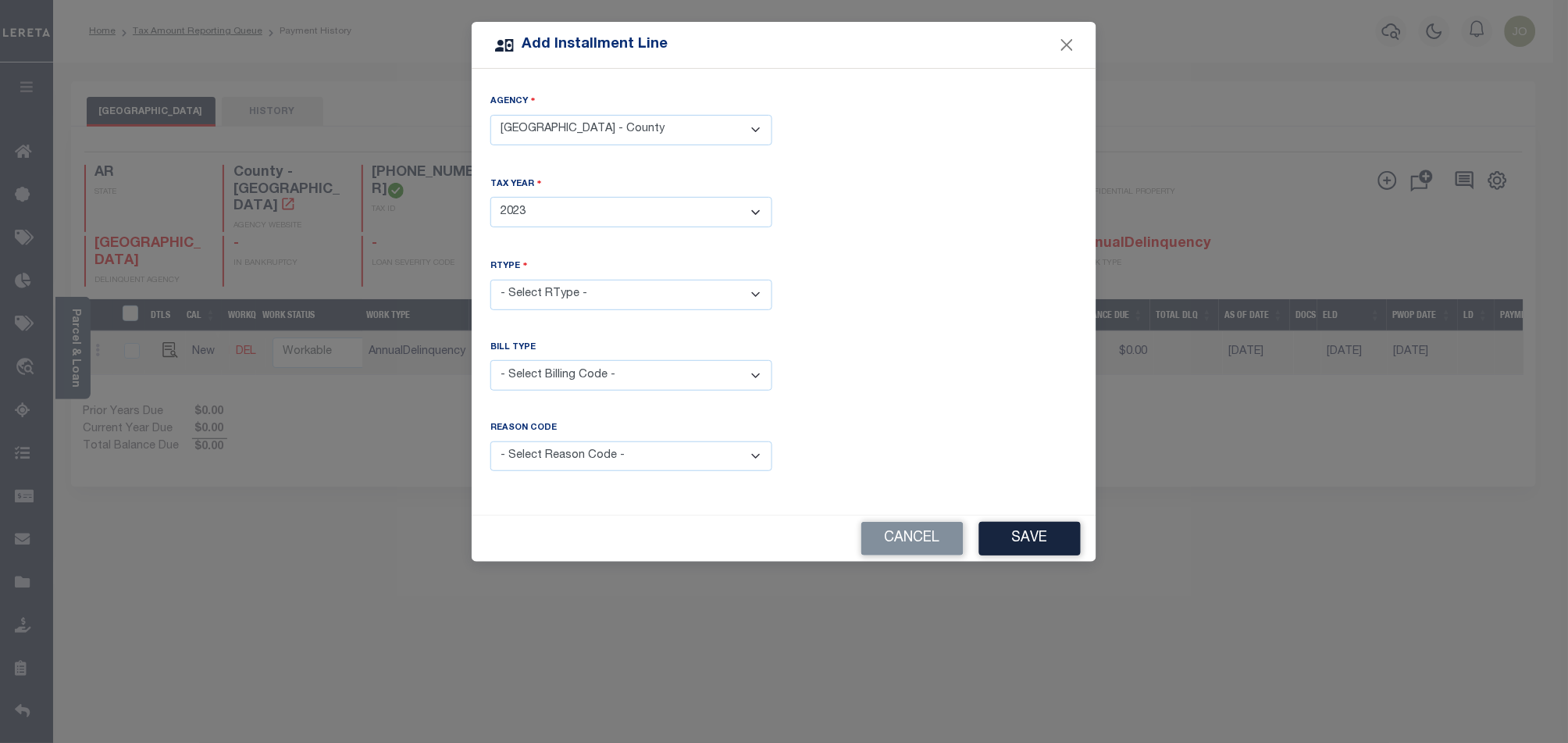
click at [490, 197] on select "- Select Year - 2005 2006 2007 2008 2009 2010 2011 2012 2013 2014 2015 2016 201…" at bounding box center [631, 213] width 282 height 31
click at [625, 303] on select "- Select RType - 1/1" at bounding box center [631, 295] width 282 height 31
select select "0"
click at [490, 280] on select "- Select RType - 1/1" at bounding box center [631, 295] width 282 height 31
click at [1027, 540] on button "Save" at bounding box center [1029, 539] width 101 height 34
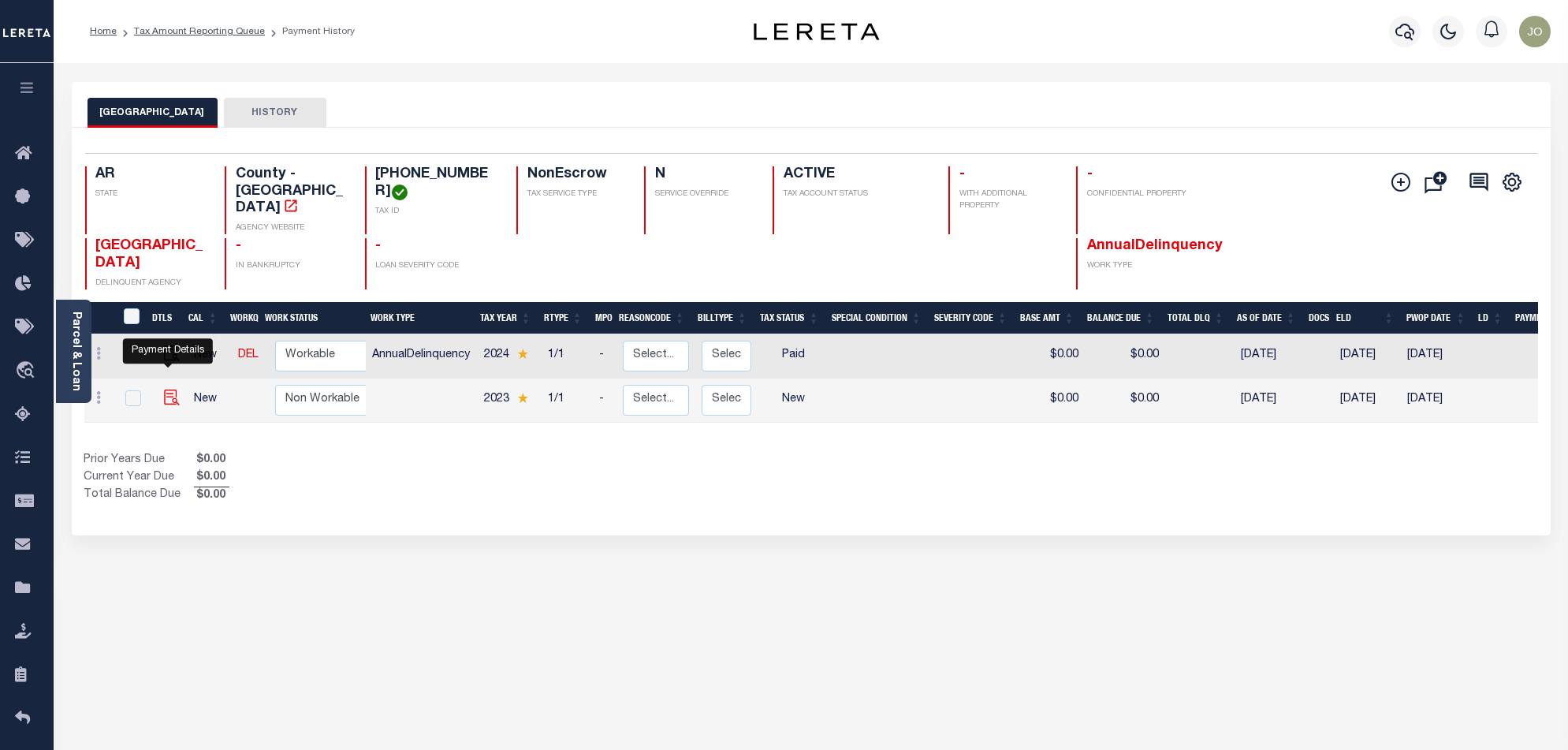
click at [164, 390] on img at bounding box center [172, 397] width 15 height 15
checkbox input "true"
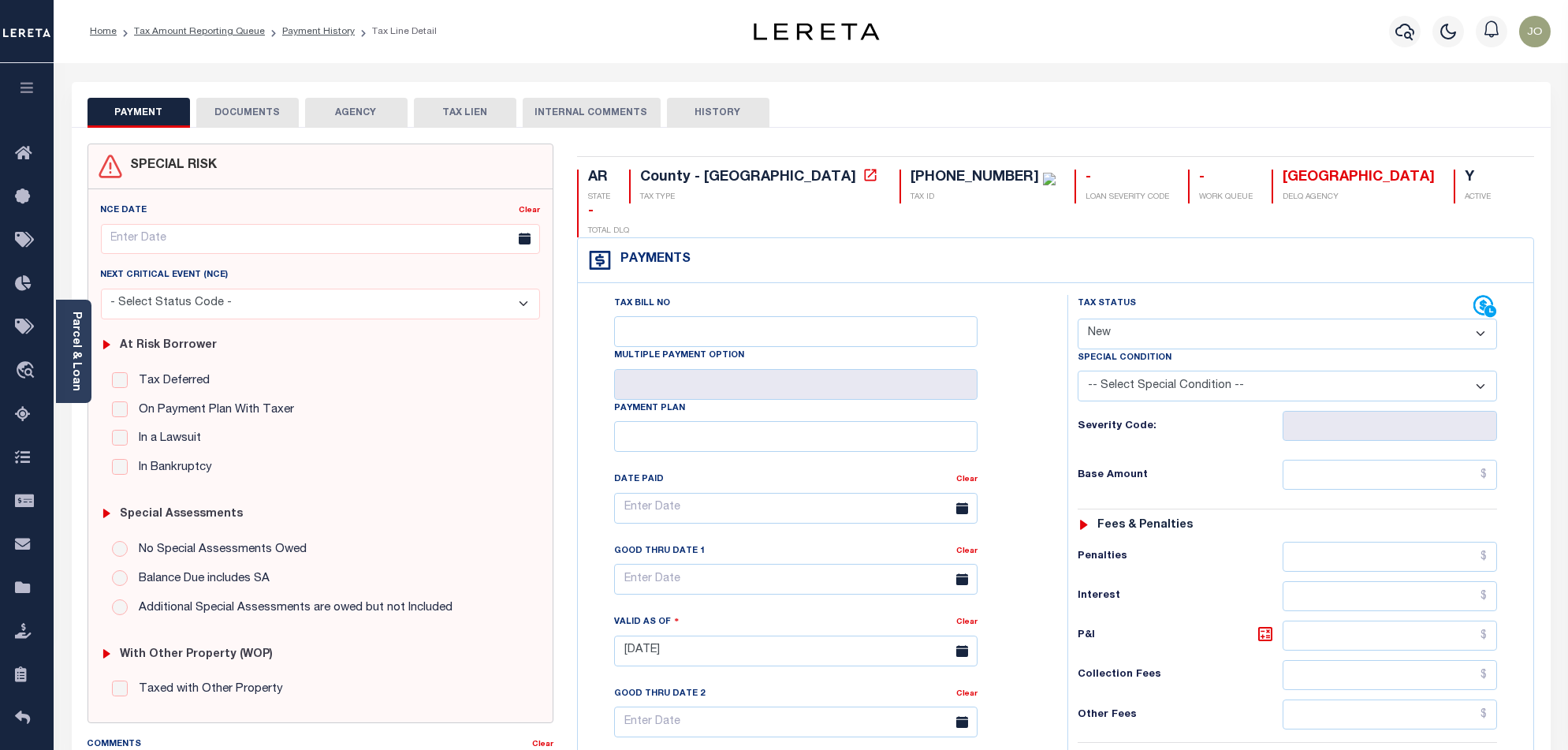
click at [1233, 318] on select "- Select Status Code - Open Due/Unpaid Paid Incomplete No Tax Due Internal Refu…" at bounding box center [1287, 334] width 419 height 31
select select "DUE"
click at [1077, 318] on select "- Select Status Code - Open Due/Unpaid Paid Incomplete No Tax Due Internal Refu…" at bounding box center [1287, 334] width 419 height 31
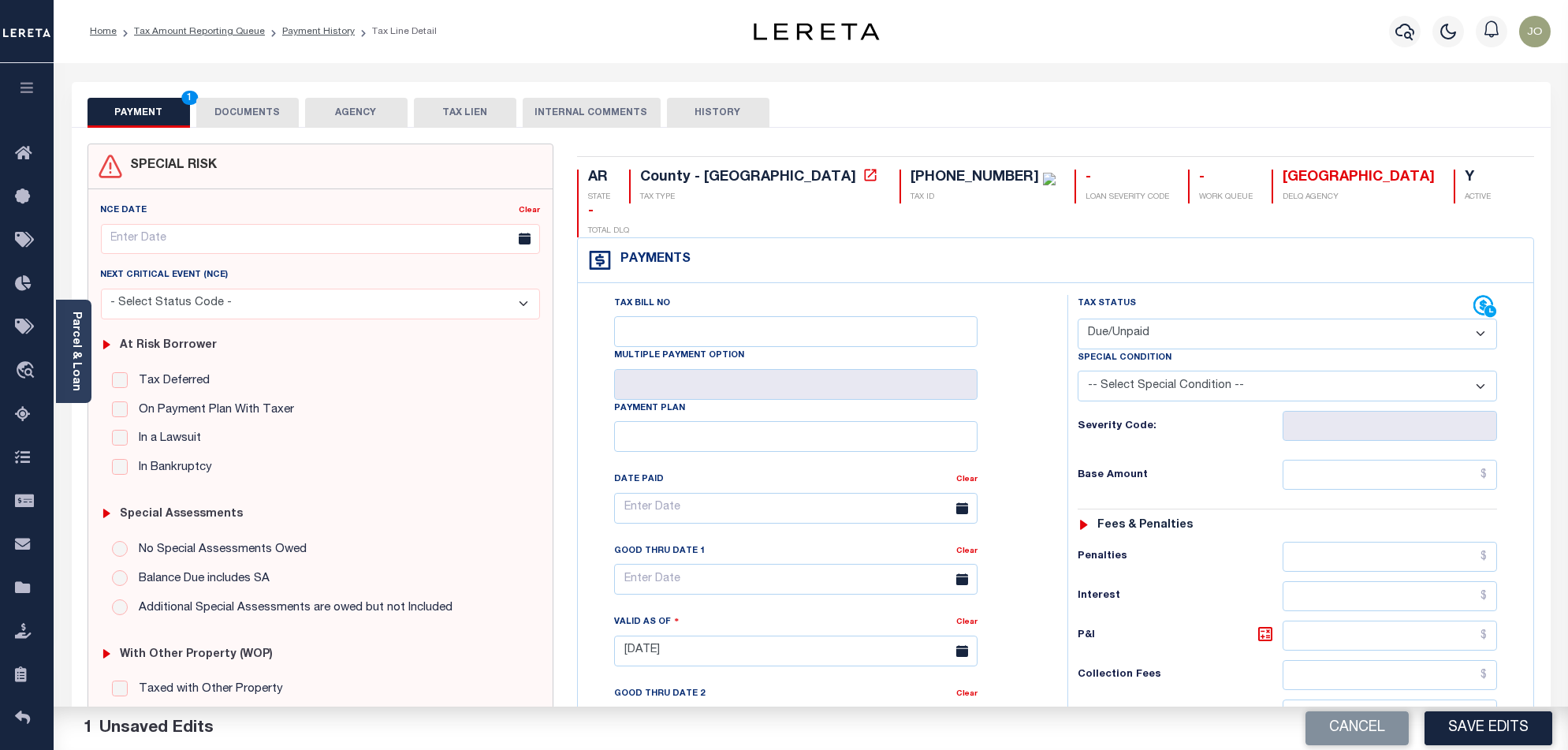
scroll to position [410, 0]
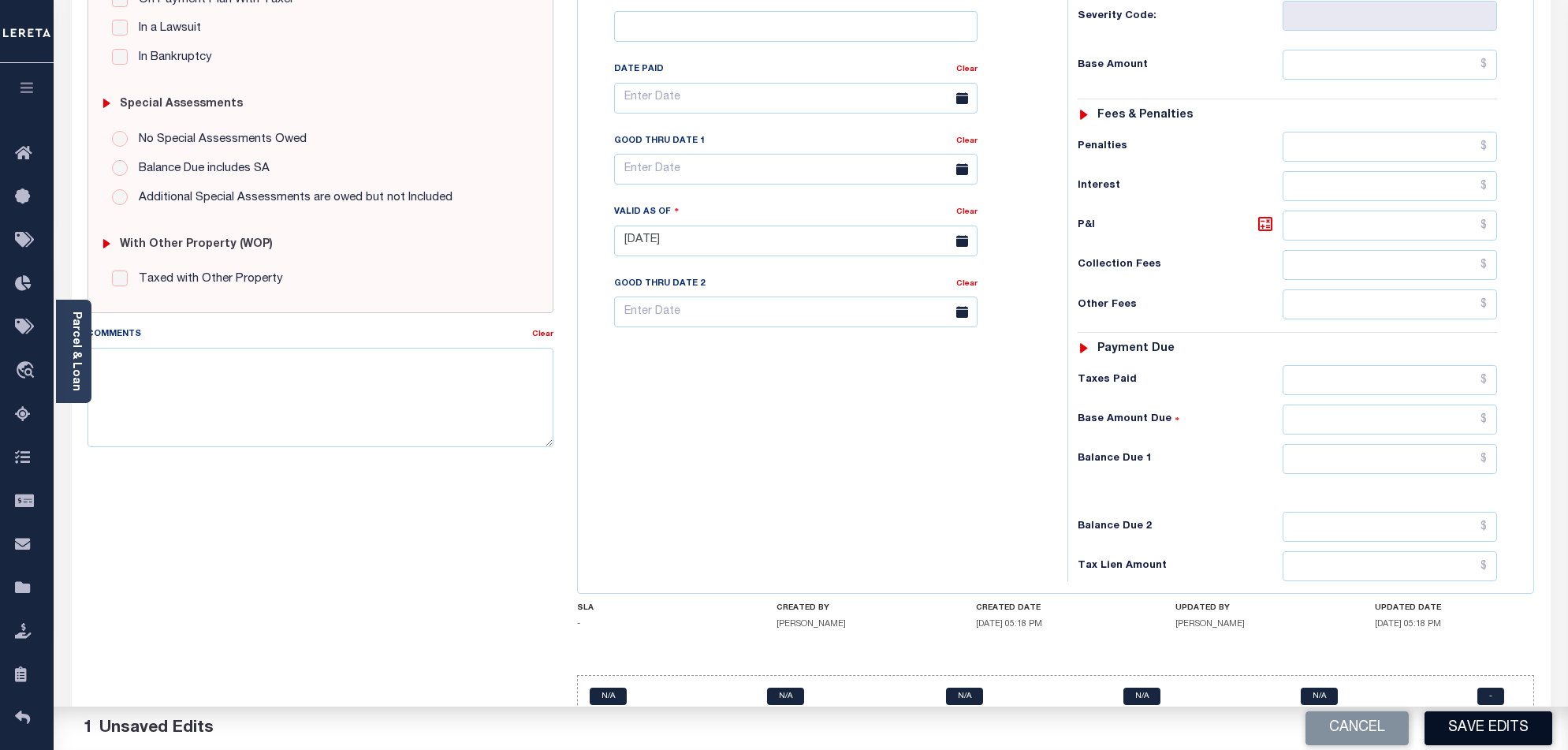
click at [1460, 734] on button "Save Edits" at bounding box center [1487, 729] width 128 height 34
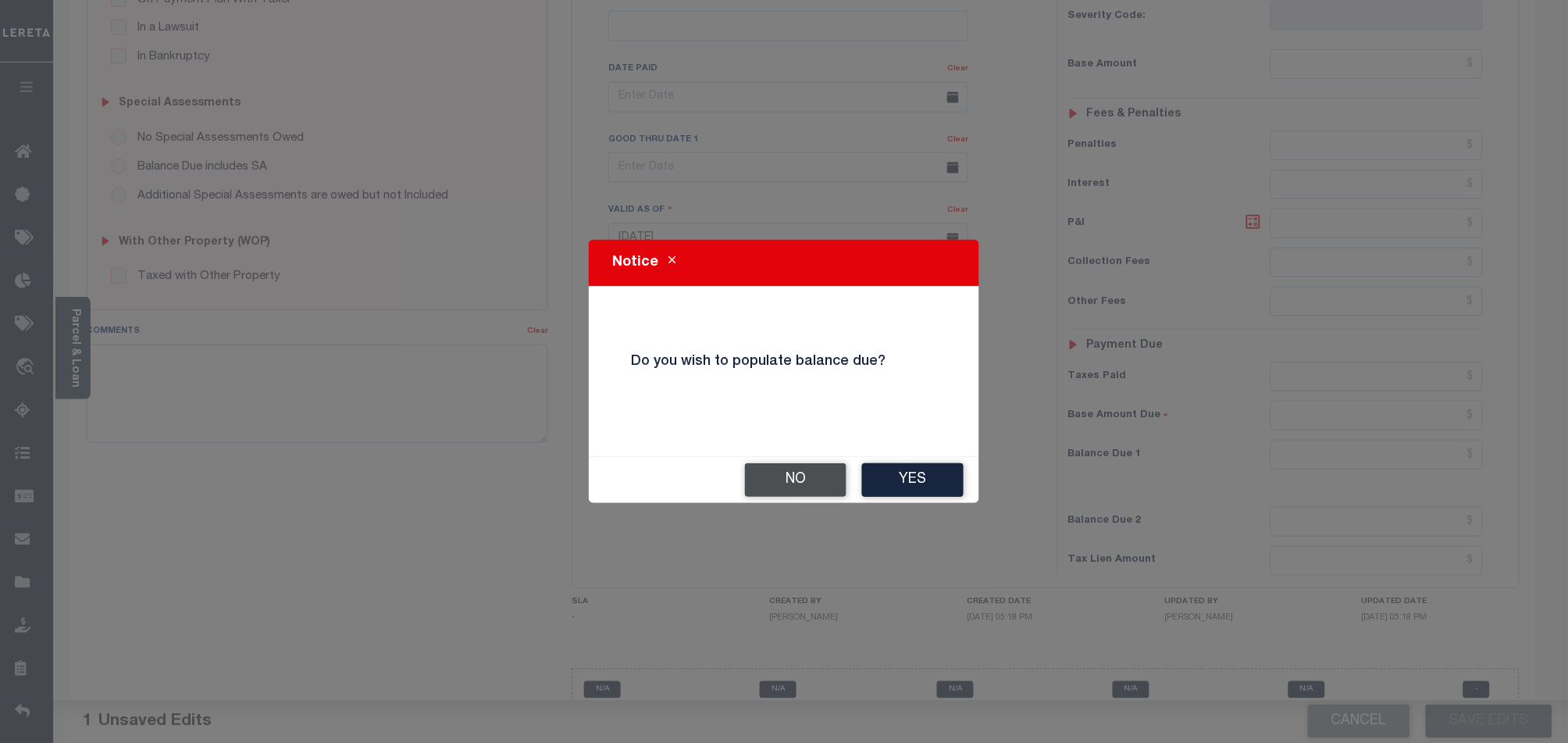
click at [794, 470] on button "No" at bounding box center [795, 480] width 101 height 34
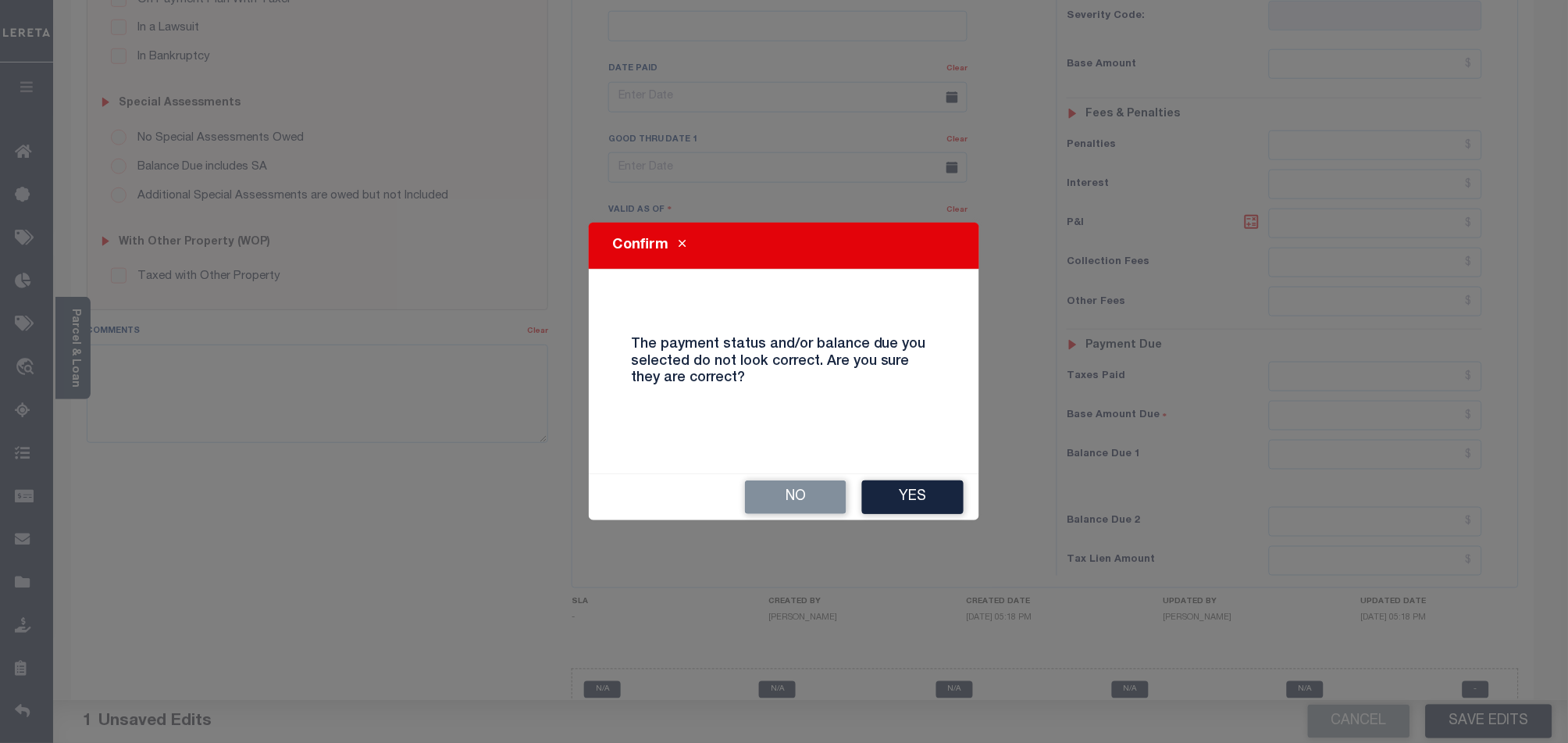
click at [950, 494] on button "Yes" at bounding box center [912, 497] width 101 height 34
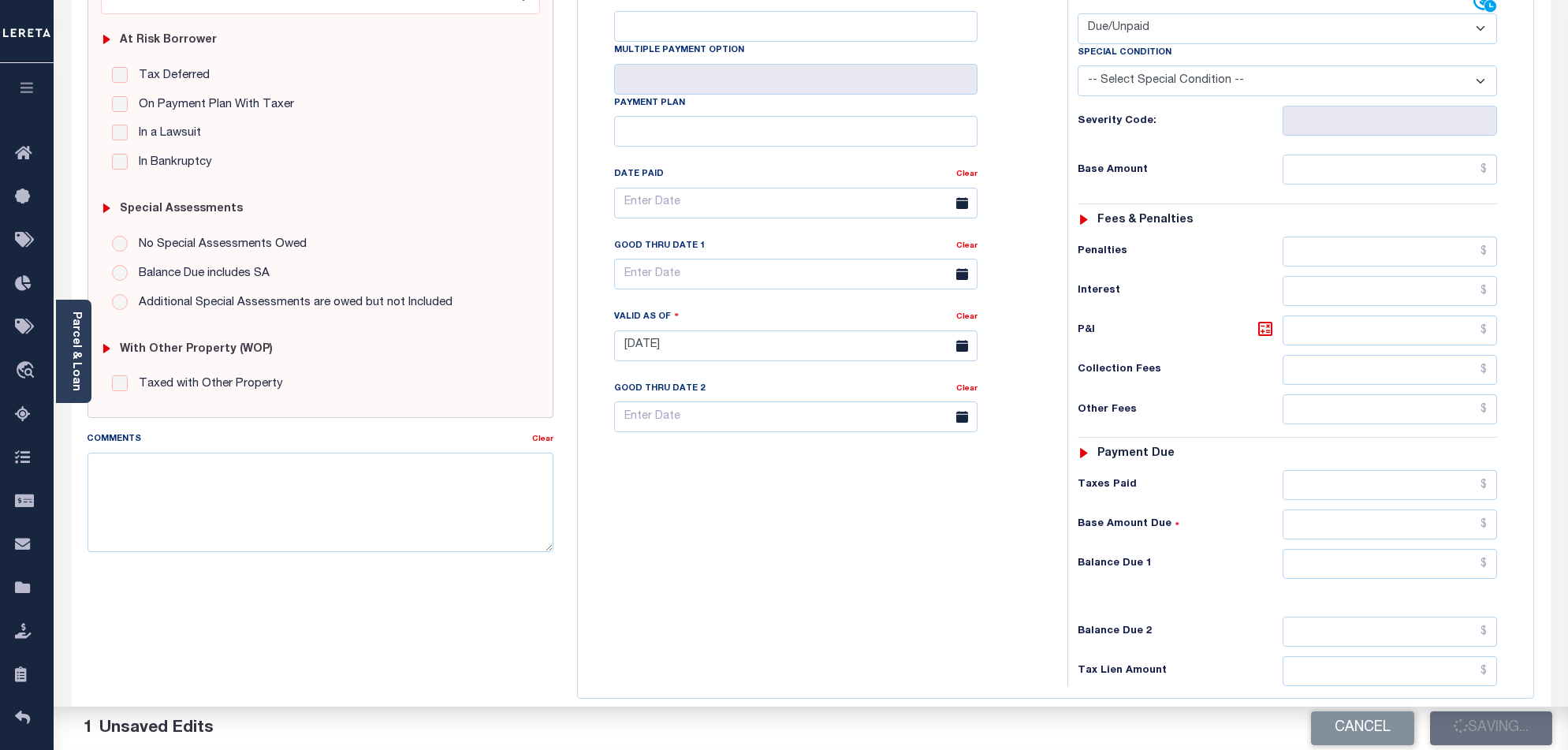
scroll to position [200, 0]
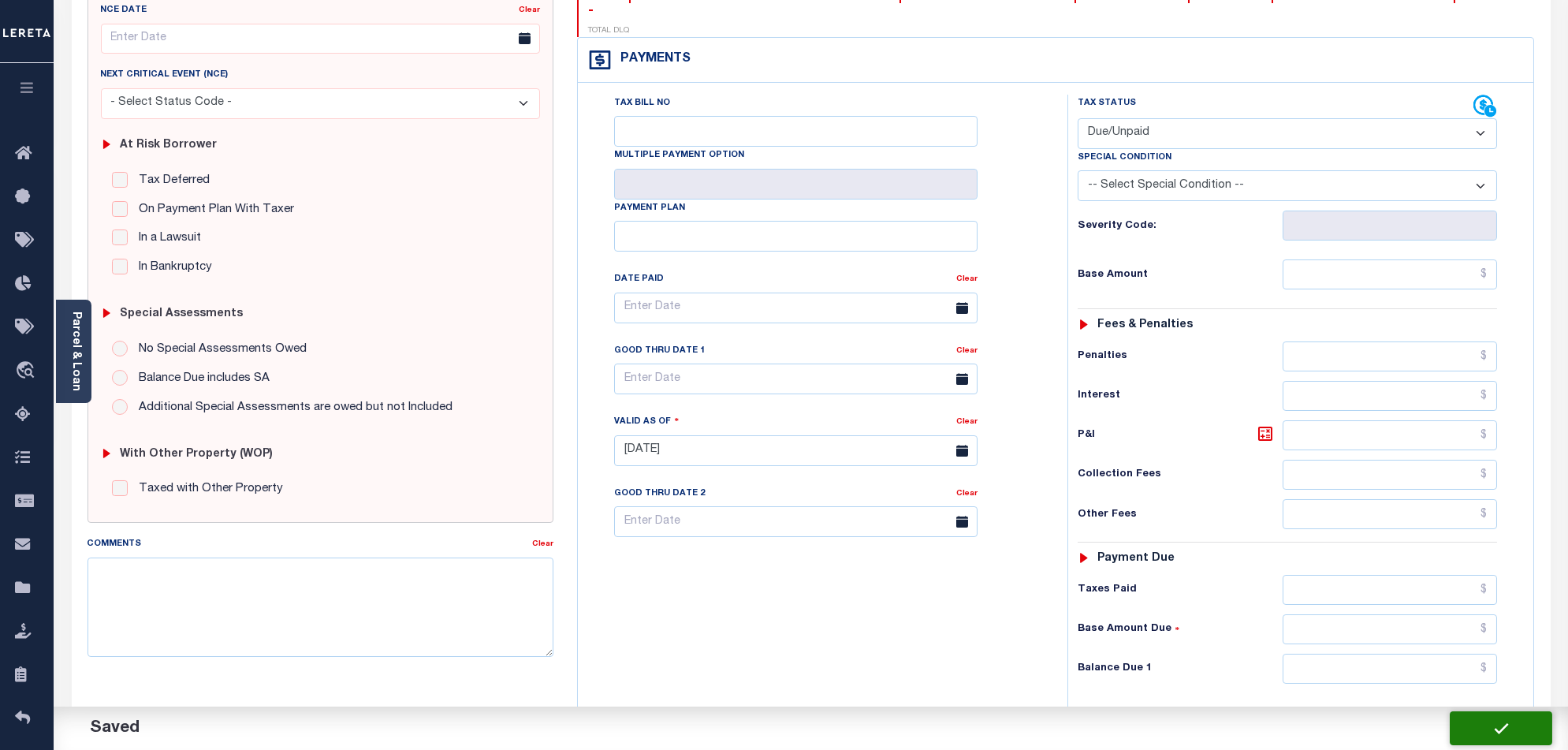
checkbox input "false"
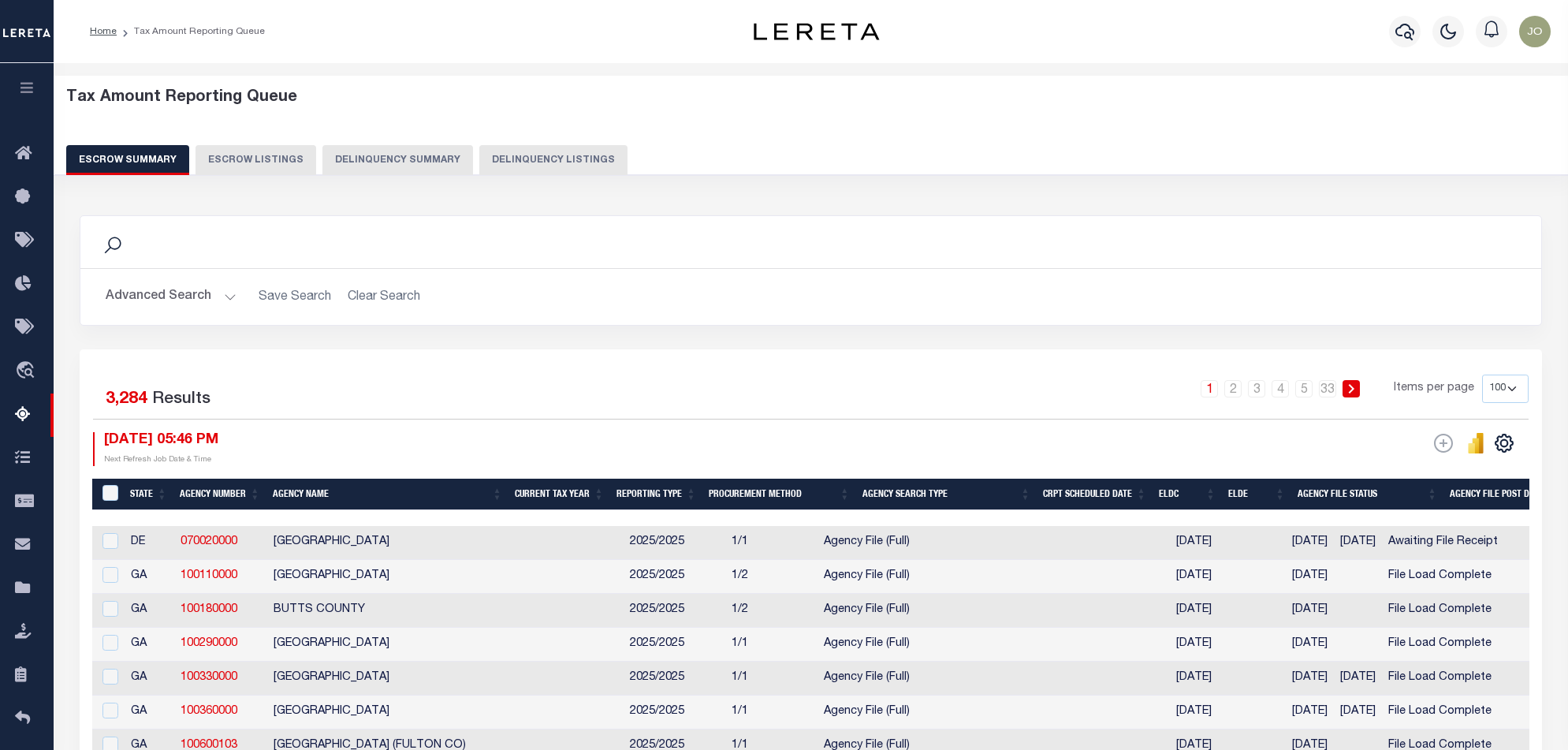
select select "100"
